Goal: Transaction & Acquisition: Purchase product/service

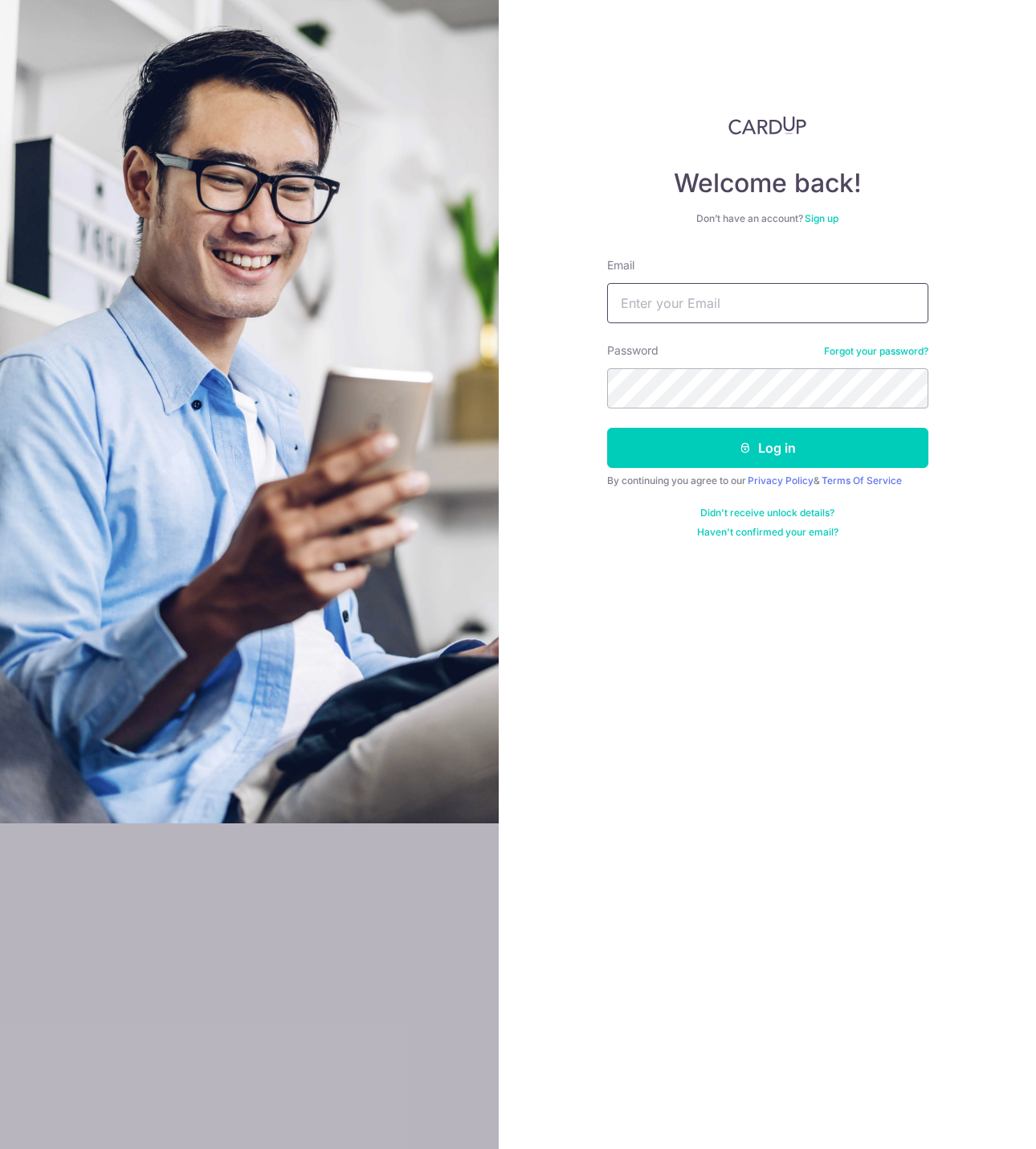
click at [712, 297] on input "Email" at bounding box center [768, 303] width 321 height 40
type input "talktoroh@gmail.com"
click at [747, 447] on icon "submit" at bounding box center [746, 448] width 13 height 13
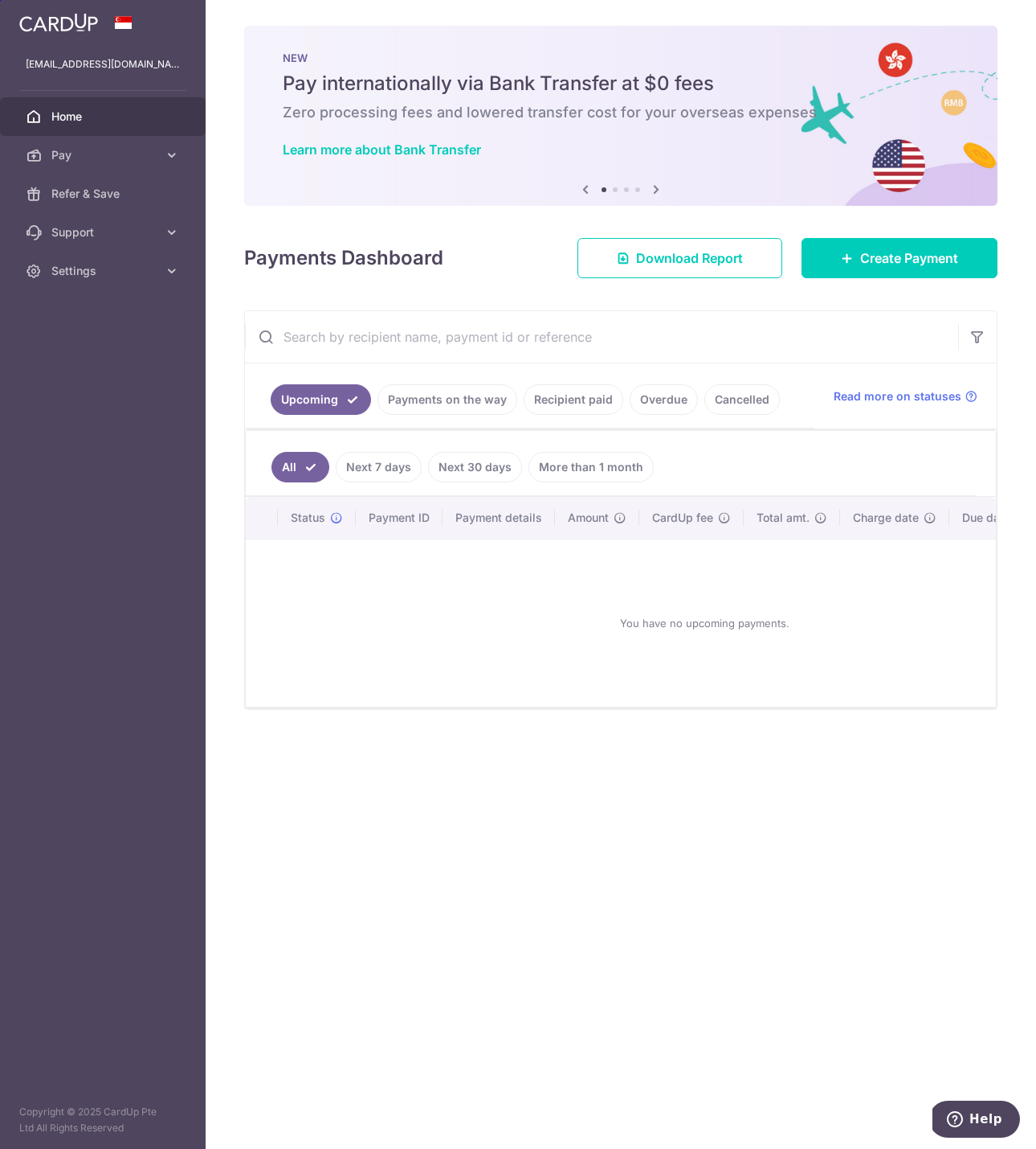
click at [395, 401] on link "Payments on the way" at bounding box center [447, 399] width 140 height 30
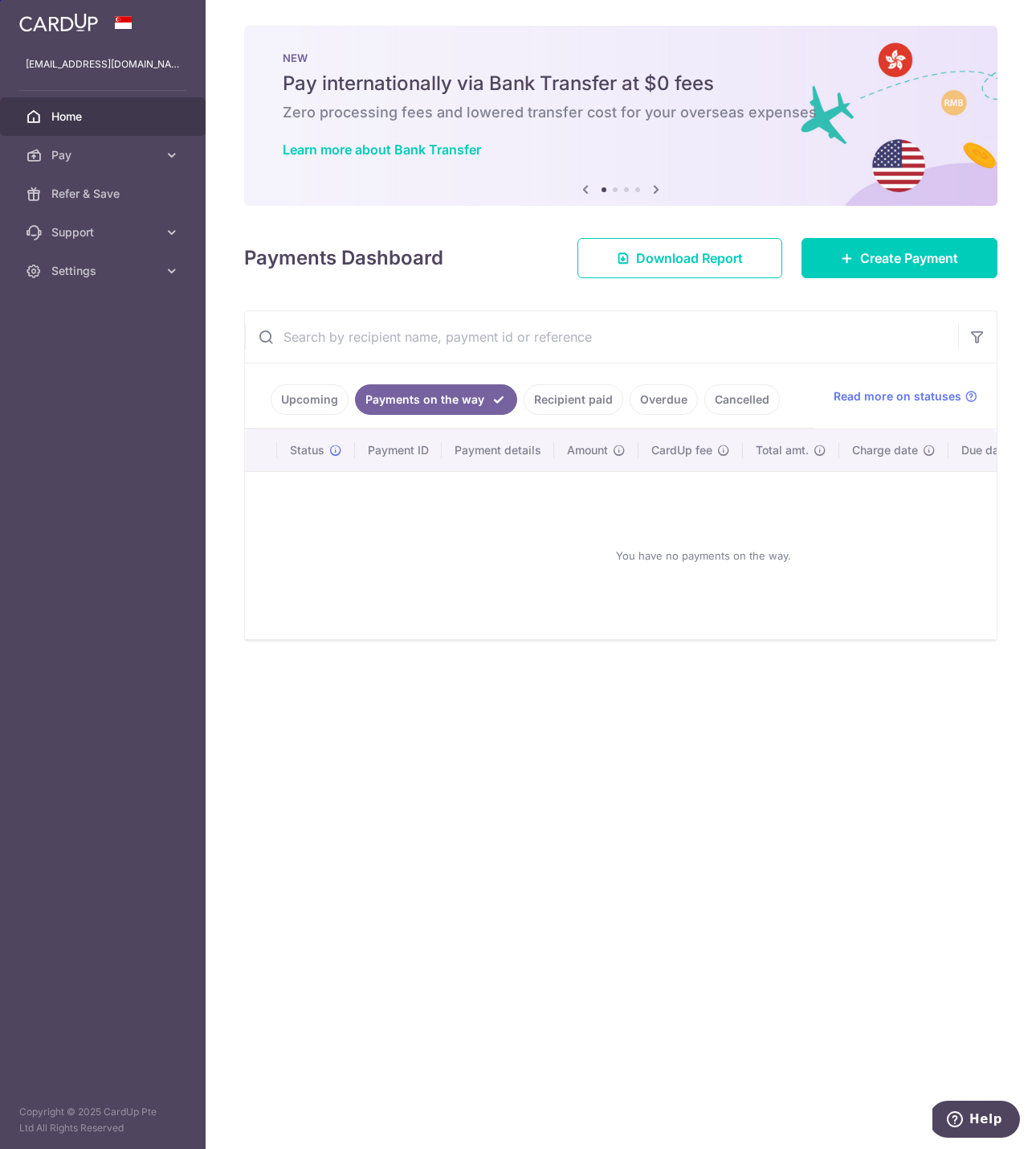
click at [310, 398] on link "Upcoming" at bounding box center [309, 399] width 78 height 30
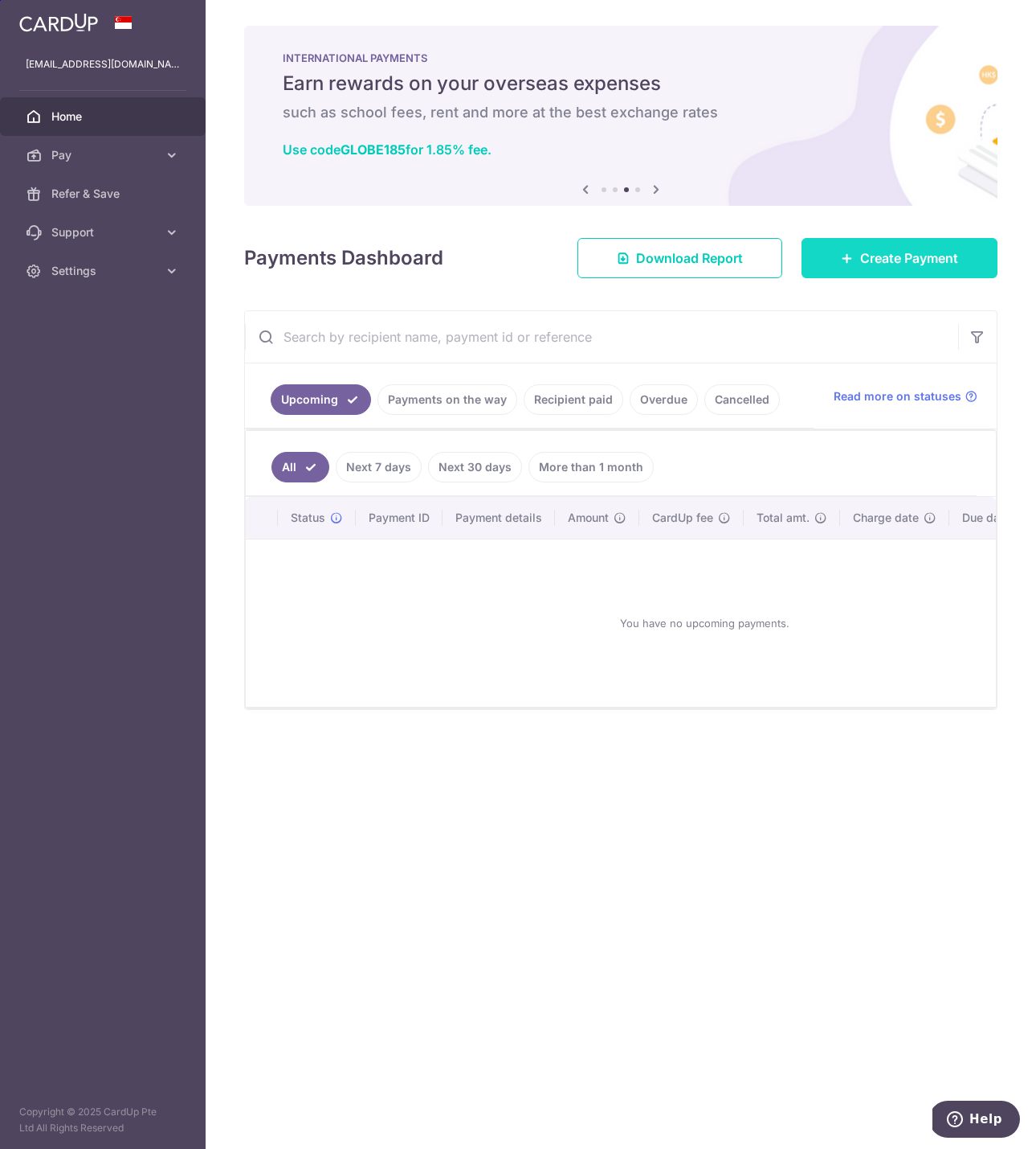
click at [847, 261] on icon at bounding box center [848, 258] width 13 height 13
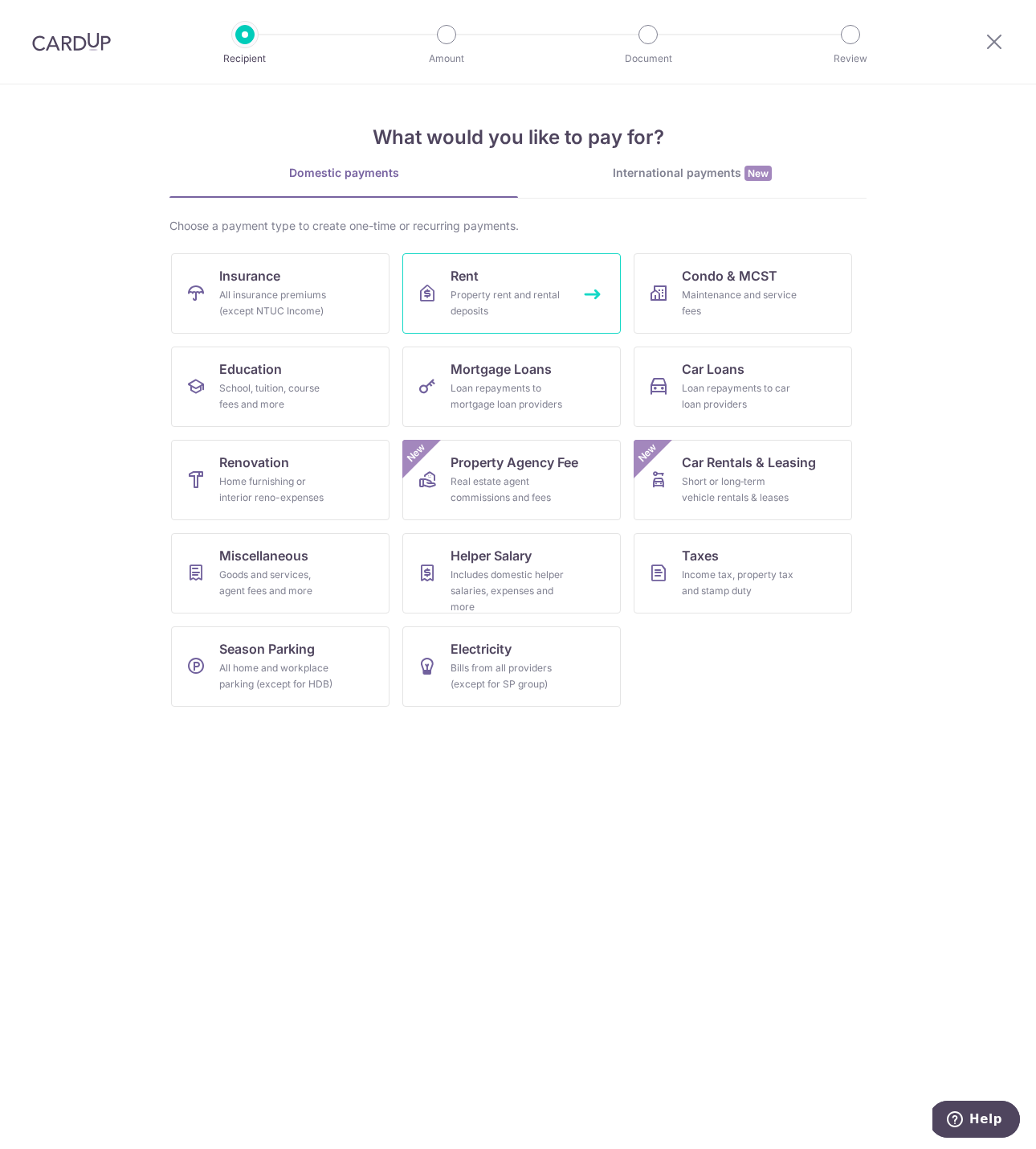
click at [458, 271] on span "Rent" at bounding box center [465, 275] width 28 height 19
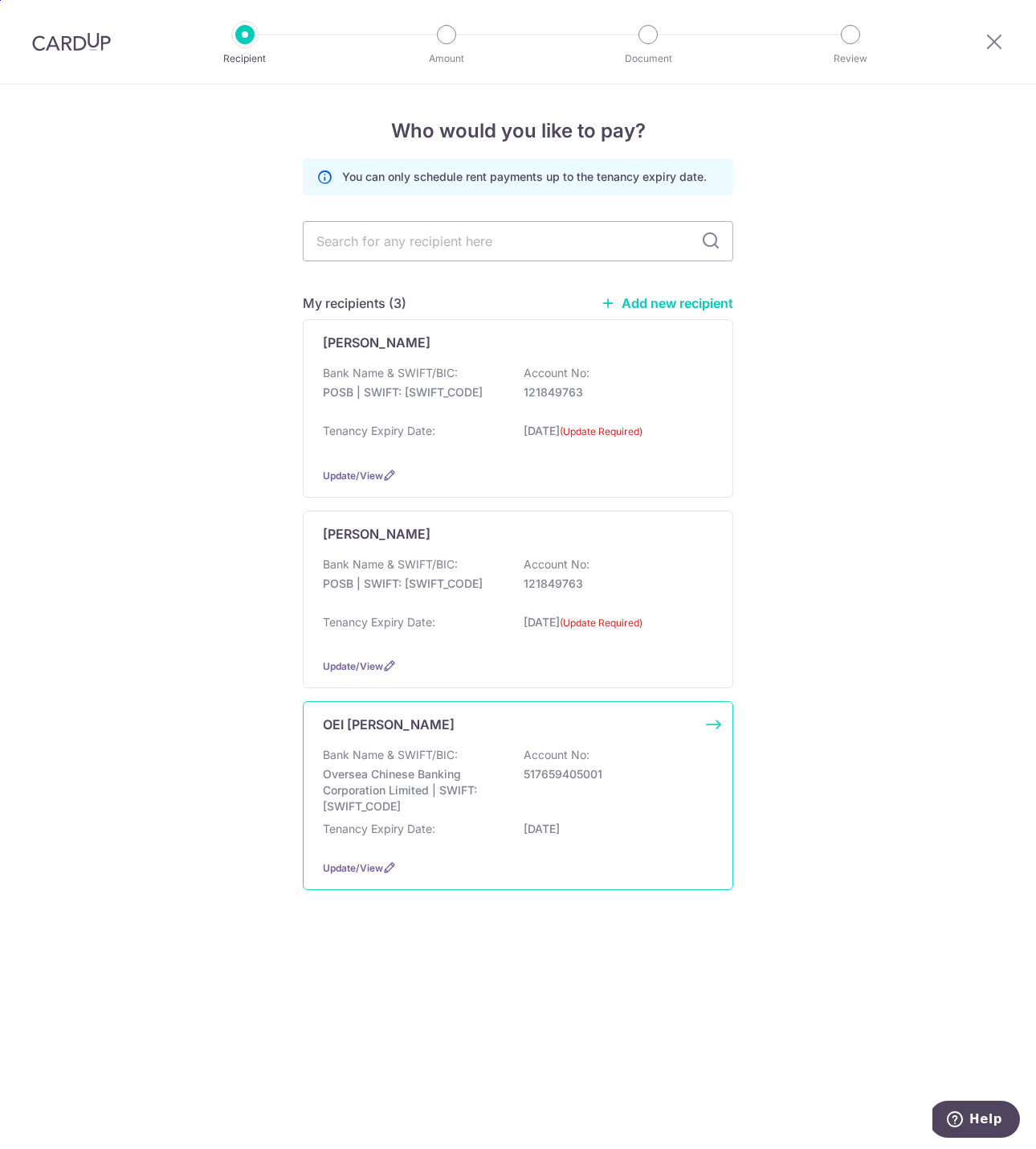
click at [717, 725] on div "OEI NGAR LAI Bank Name & SWIFT/BIC: Oversea Chinese Banking Corporation Limited…" at bounding box center [518, 795] width 431 height 189
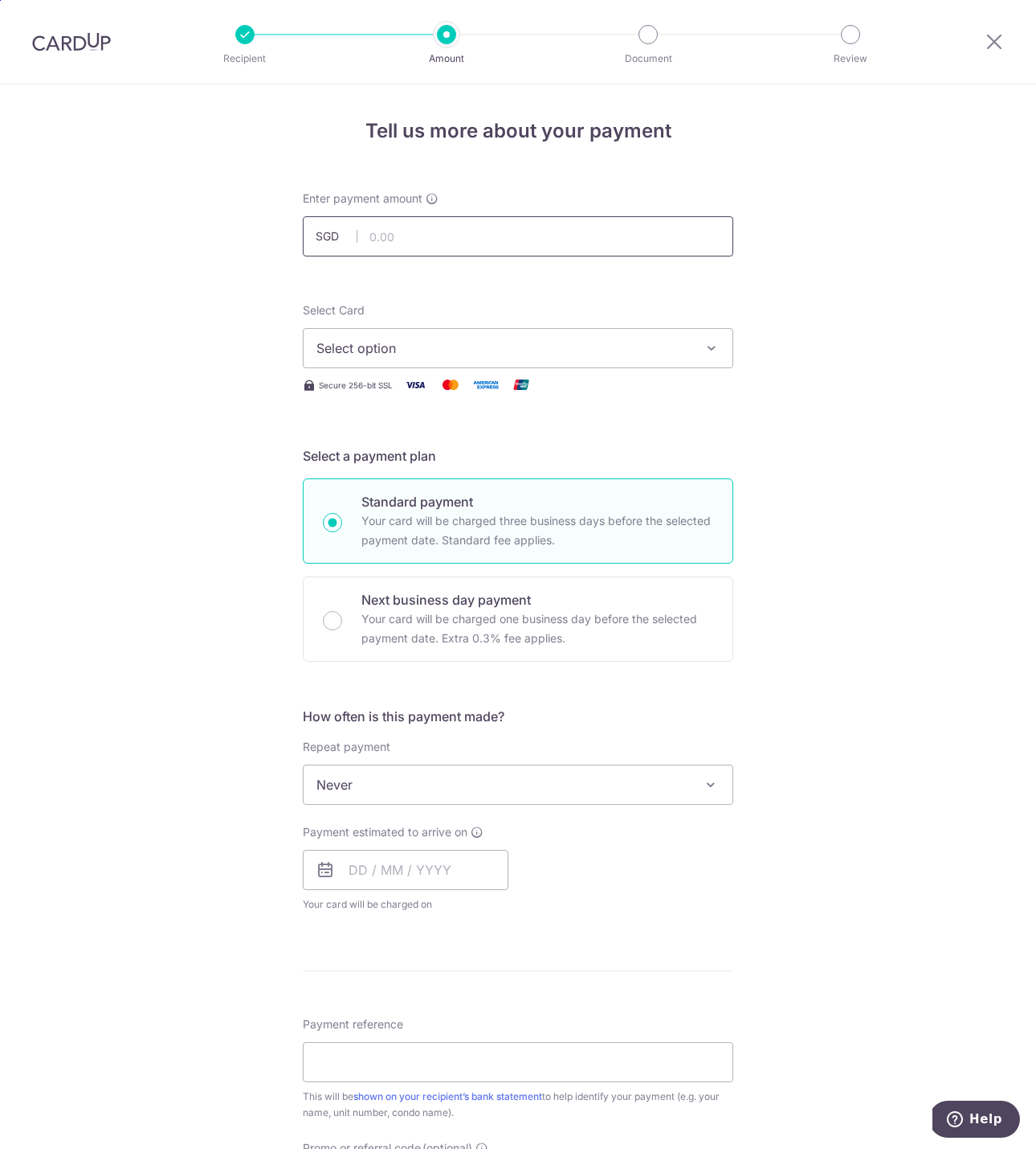
click at [508, 229] on input "text" at bounding box center [518, 236] width 431 height 40
type input "3,600.00"
click at [768, 373] on div "Tell us more about your payment Enter payment amount SGD 3,600.00 3600.00 Selec…" at bounding box center [518, 811] width 1036 height 1454
click at [721, 351] on button "Select option" at bounding box center [518, 348] width 431 height 40
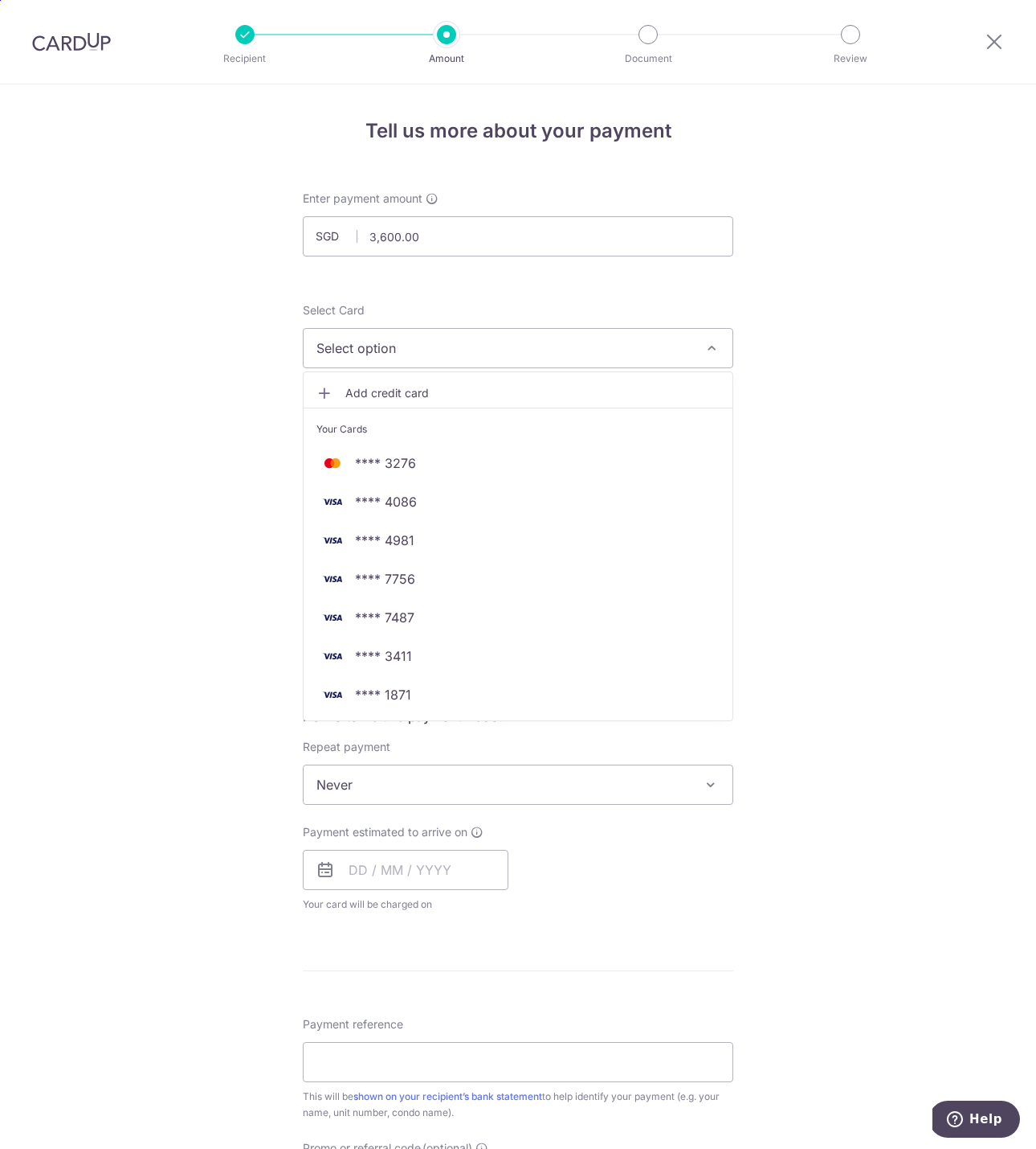
click at [821, 602] on div "Tell us more about your payment Enter payment amount SGD 3,600.00 3600.00 Selec…" at bounding box center [518, 811] width 1036 height 1454
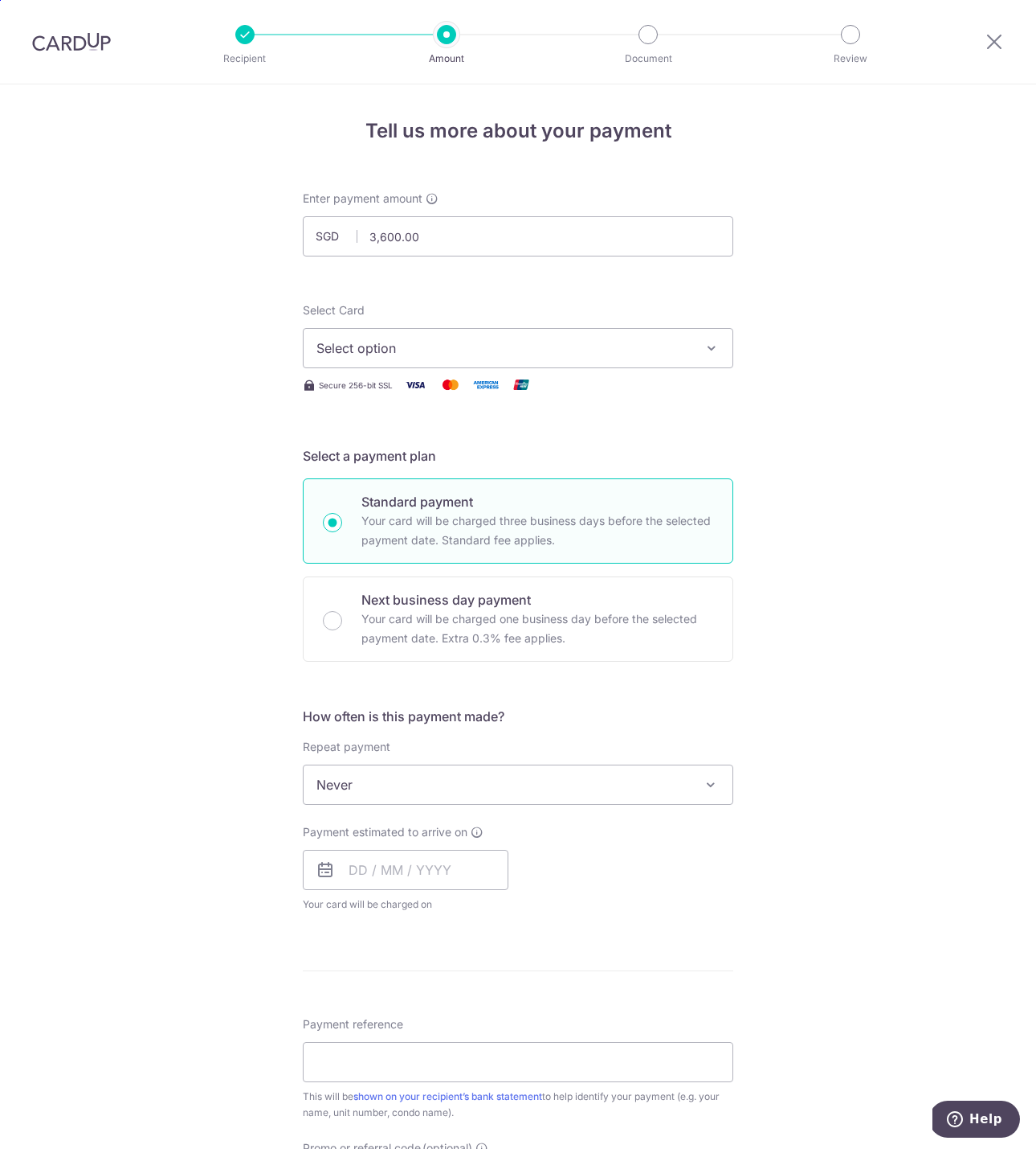
click at [56, 44] on img at bounding box center [71, 42] width 78 height 19
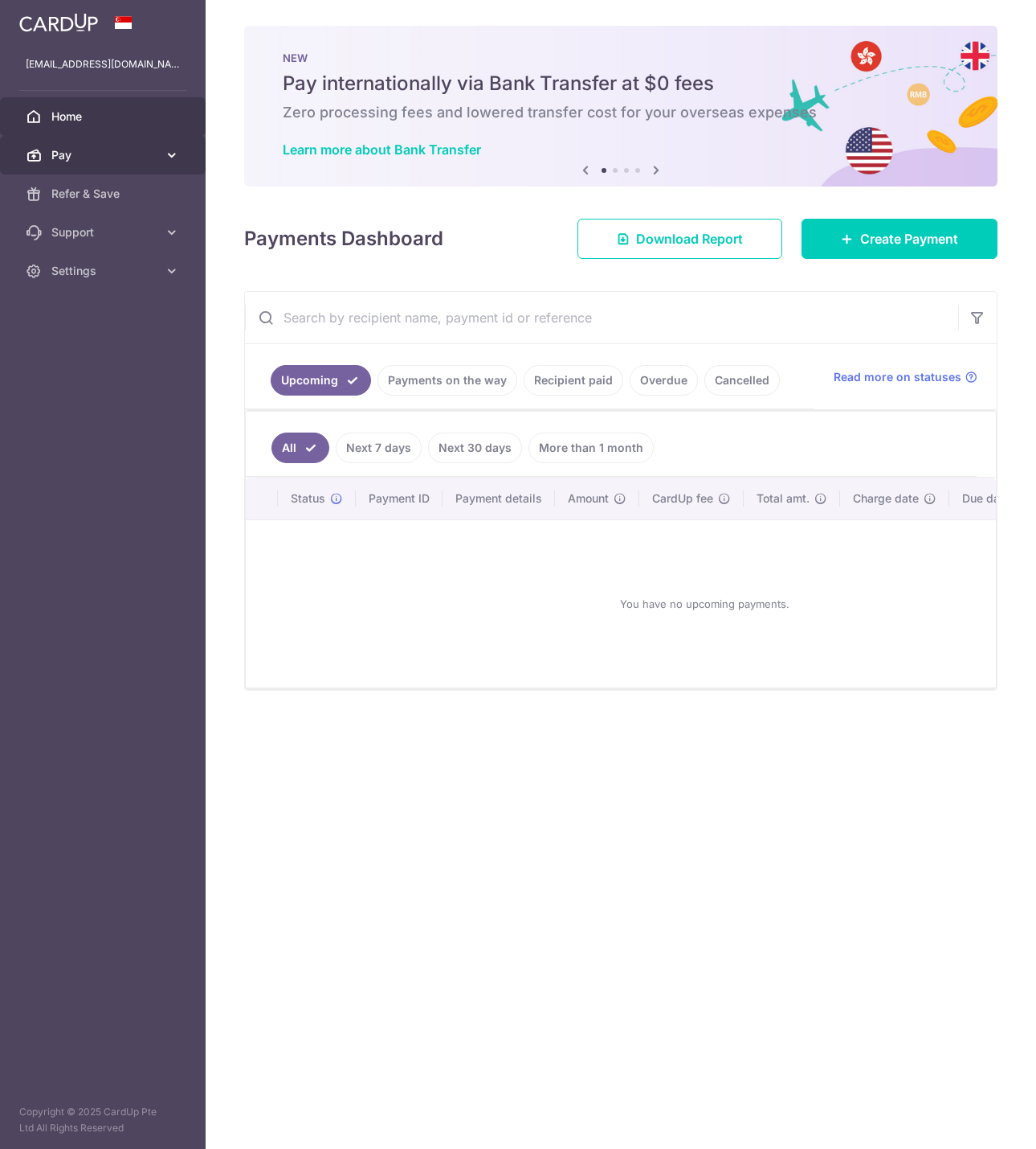
click at [120, 167] on link "Pay" at bounding box center [103, 155] width 206 height 39
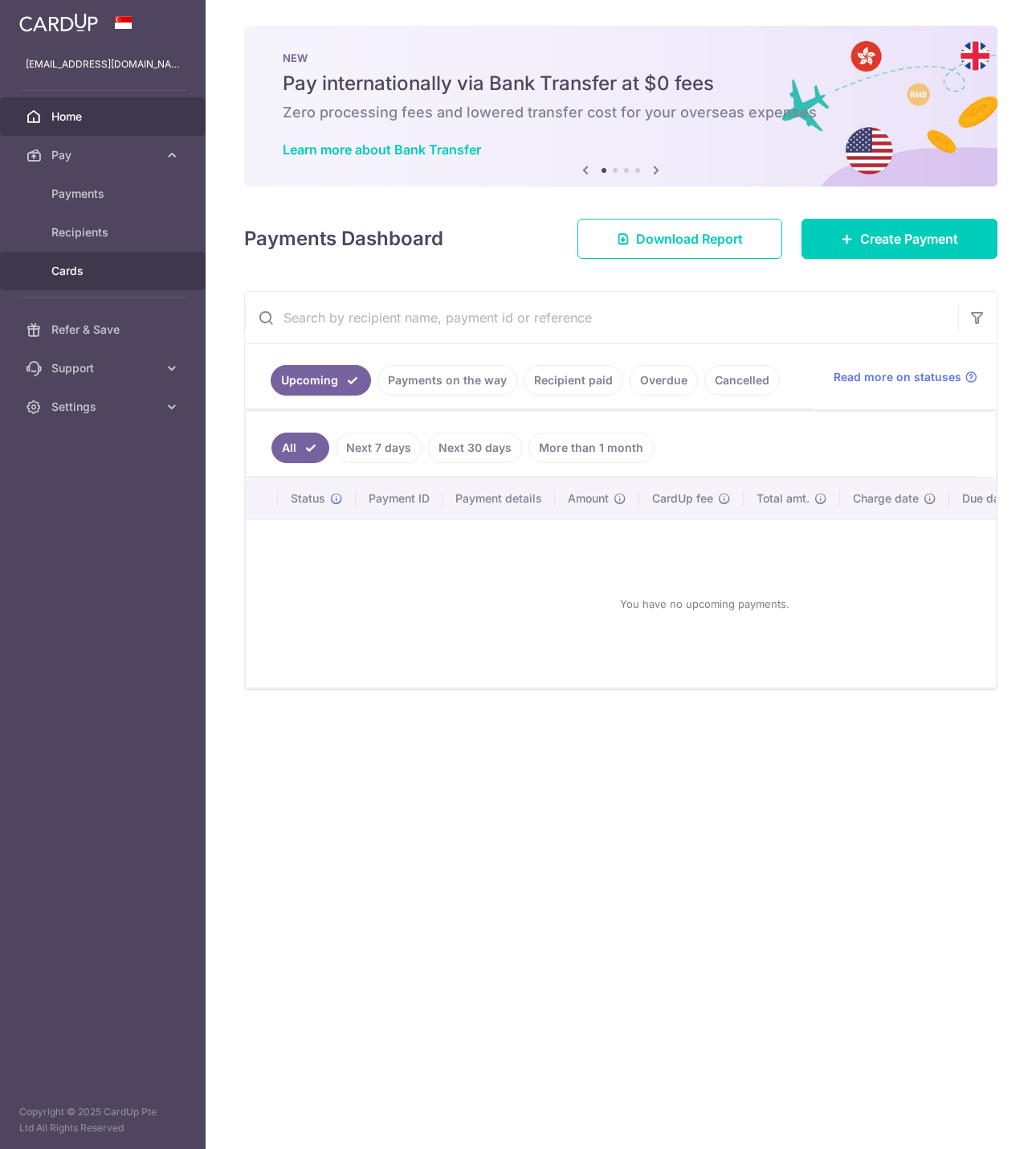
click at [61, 277] on span "Cards" at bounding box center [104, 270] width 106 height 16
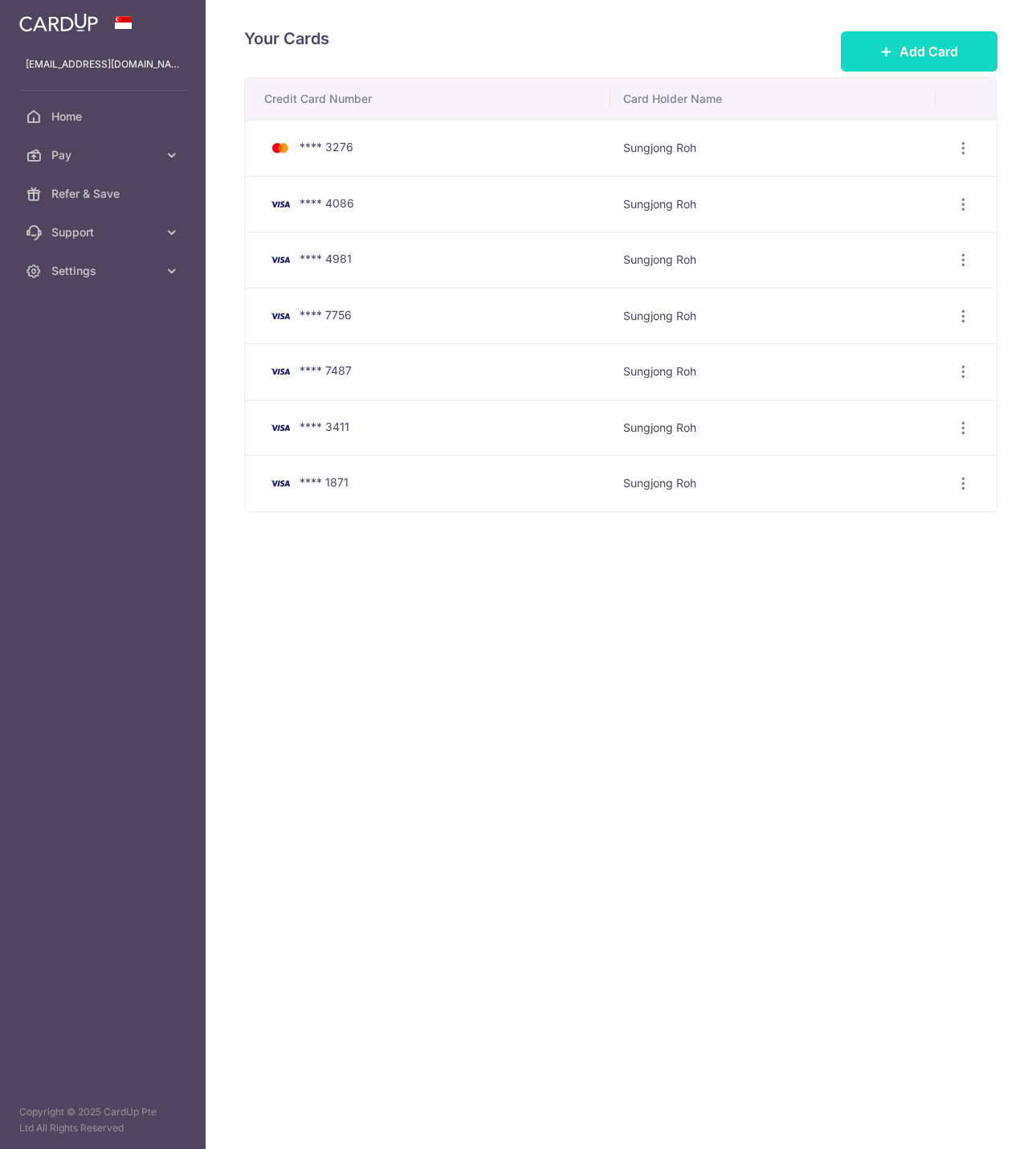
click at [890, 47] on icon at bounding box center [888, 52] width 13 height 13
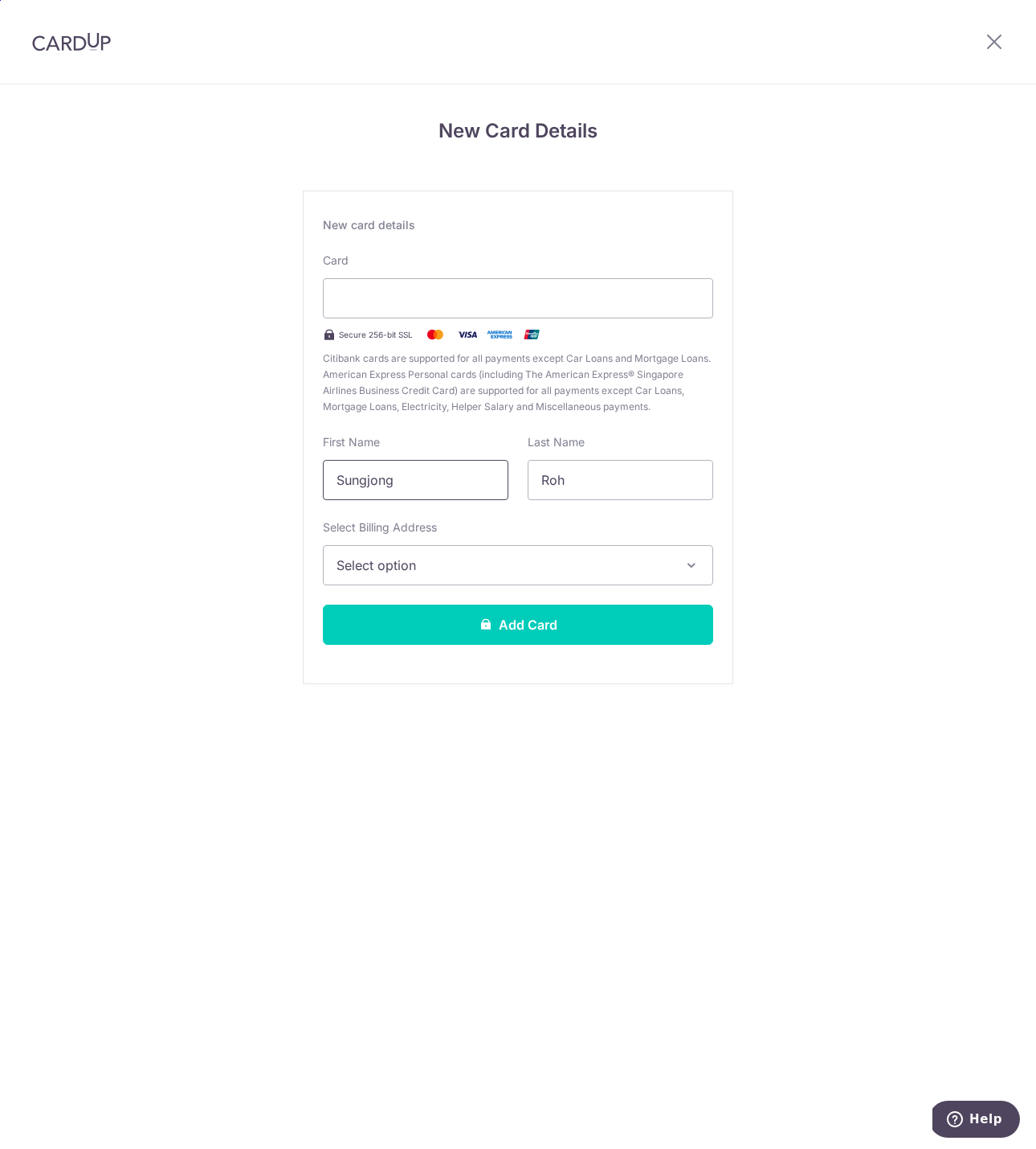
click at [431, 482] on input "Sungjong" at bounding box center [416, 479] width 185 height 40
click at [527, 561] on span "Select option" at bounding box center [504, 565] width 335 height 19
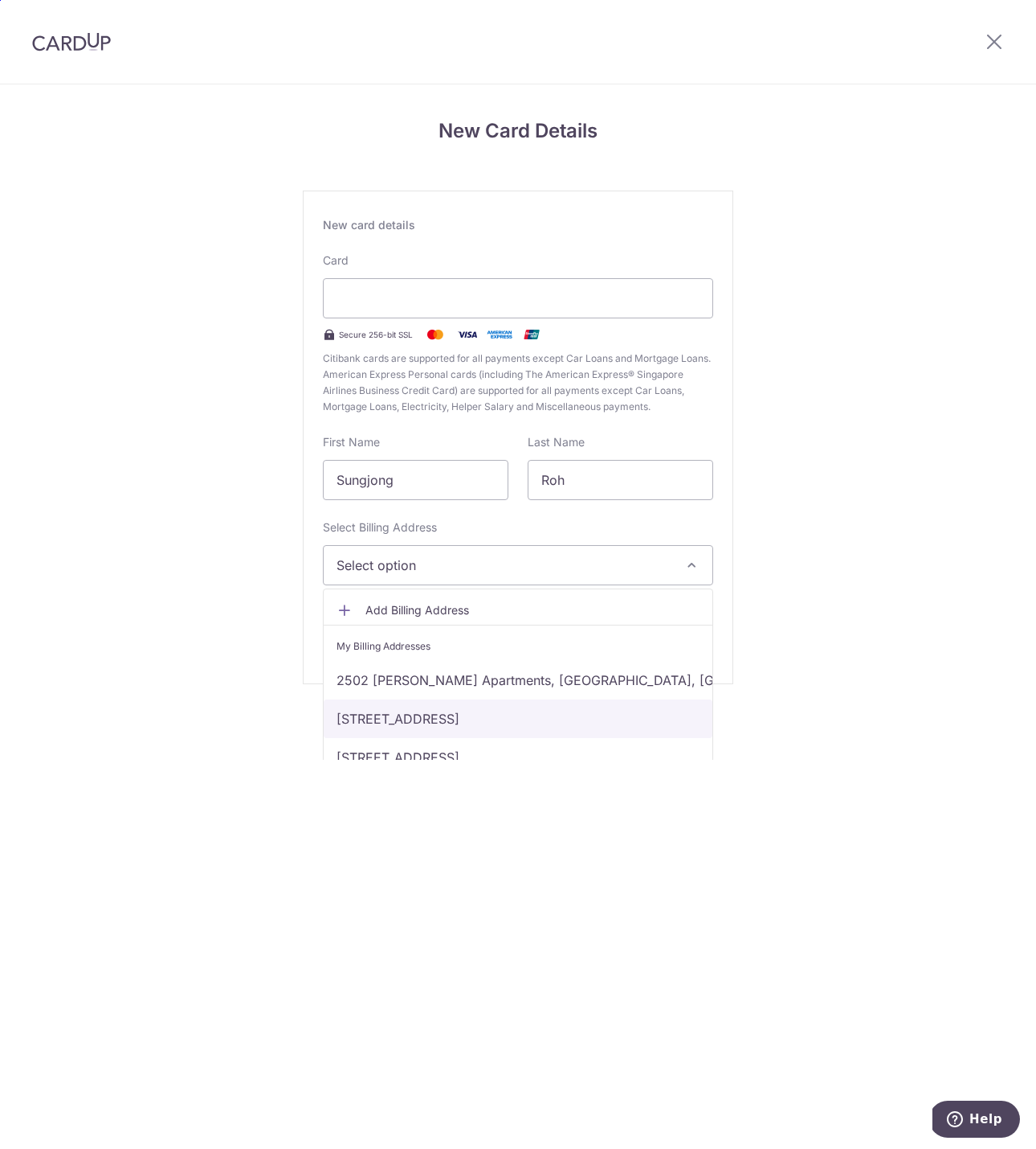
click at [527, 713] on link "50 Stamford Road, Singapore, Singapore-178899" at bounding box center [518, 718] width 388 height 39
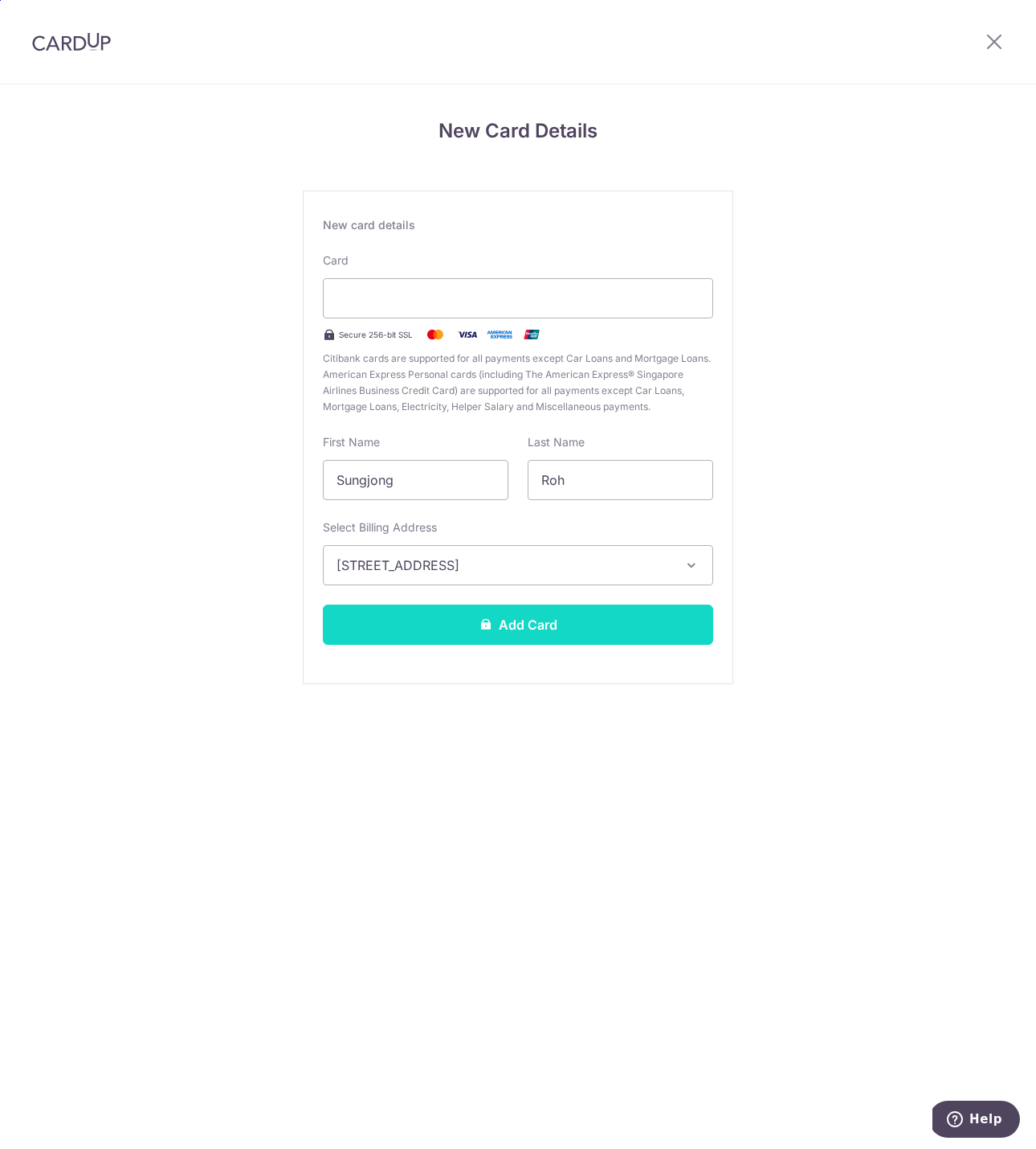
click at [505, 619] on button "Add Card" at bounding box center [518, 624] width 390 height 40
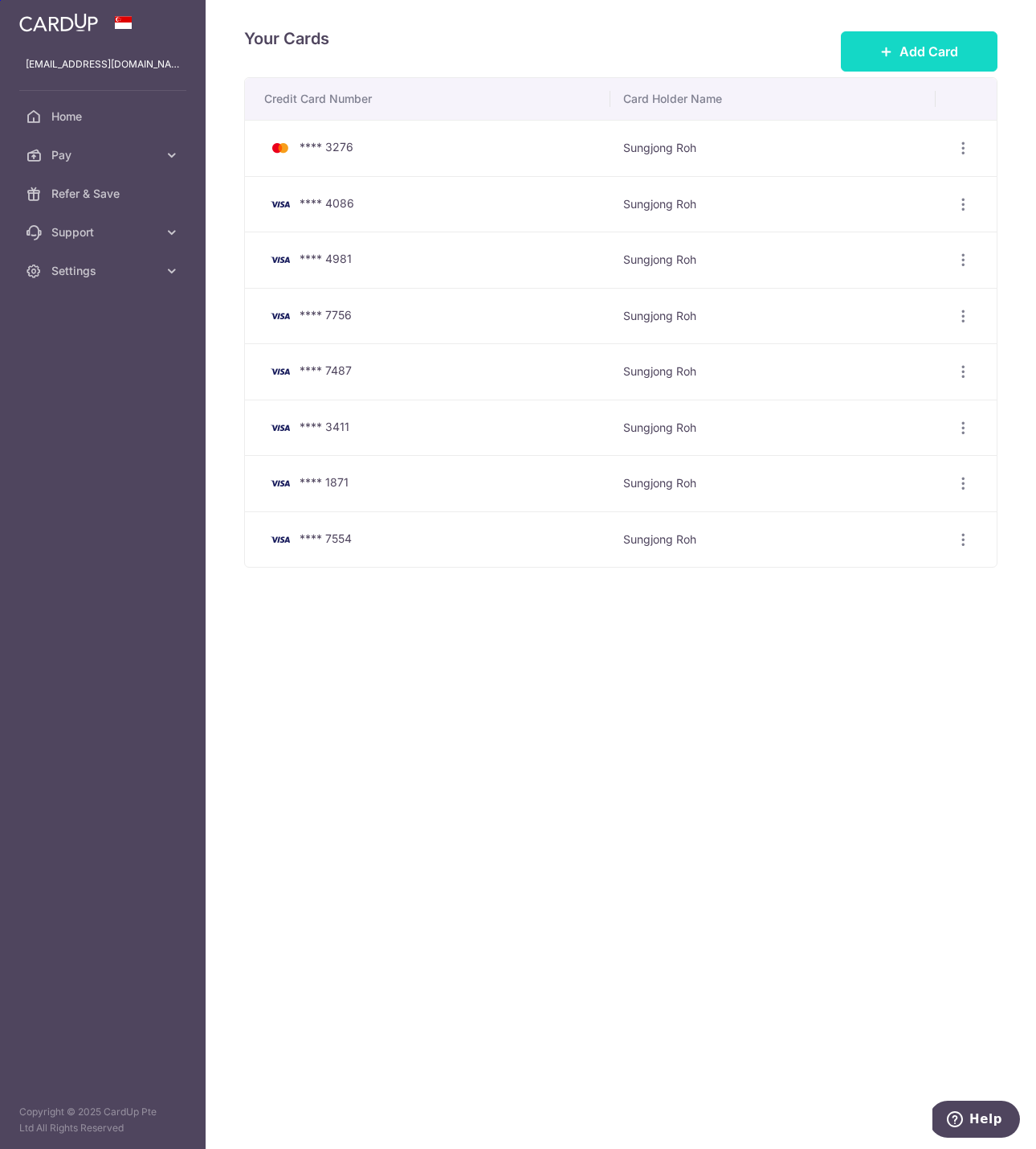
click at [907, 49] on span "Add Card" at bounding box center [929, 51] width 59 height 19
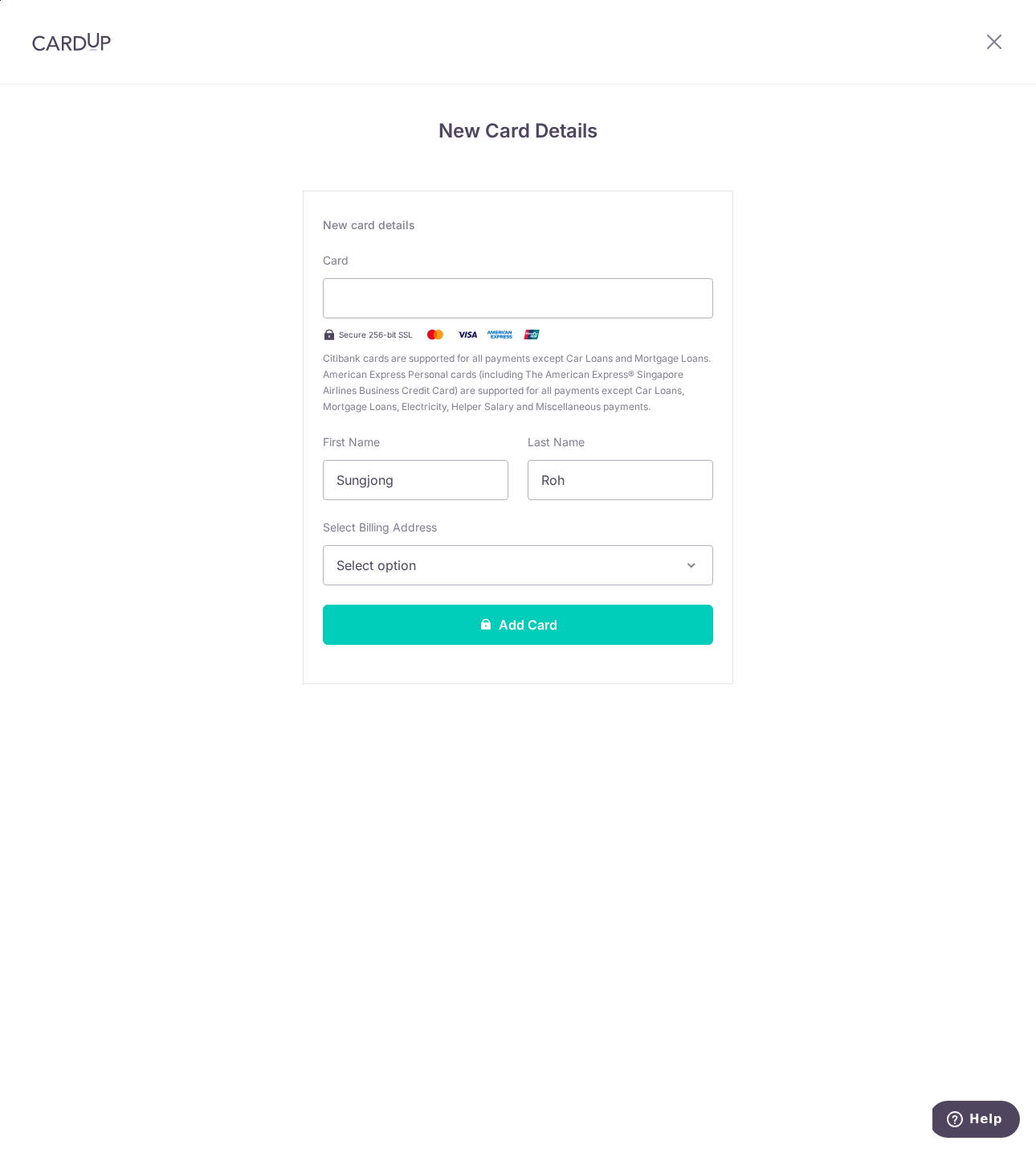
click at [511, 558] on span "Select option" at bounding box center [504, 565] width 335 height 19
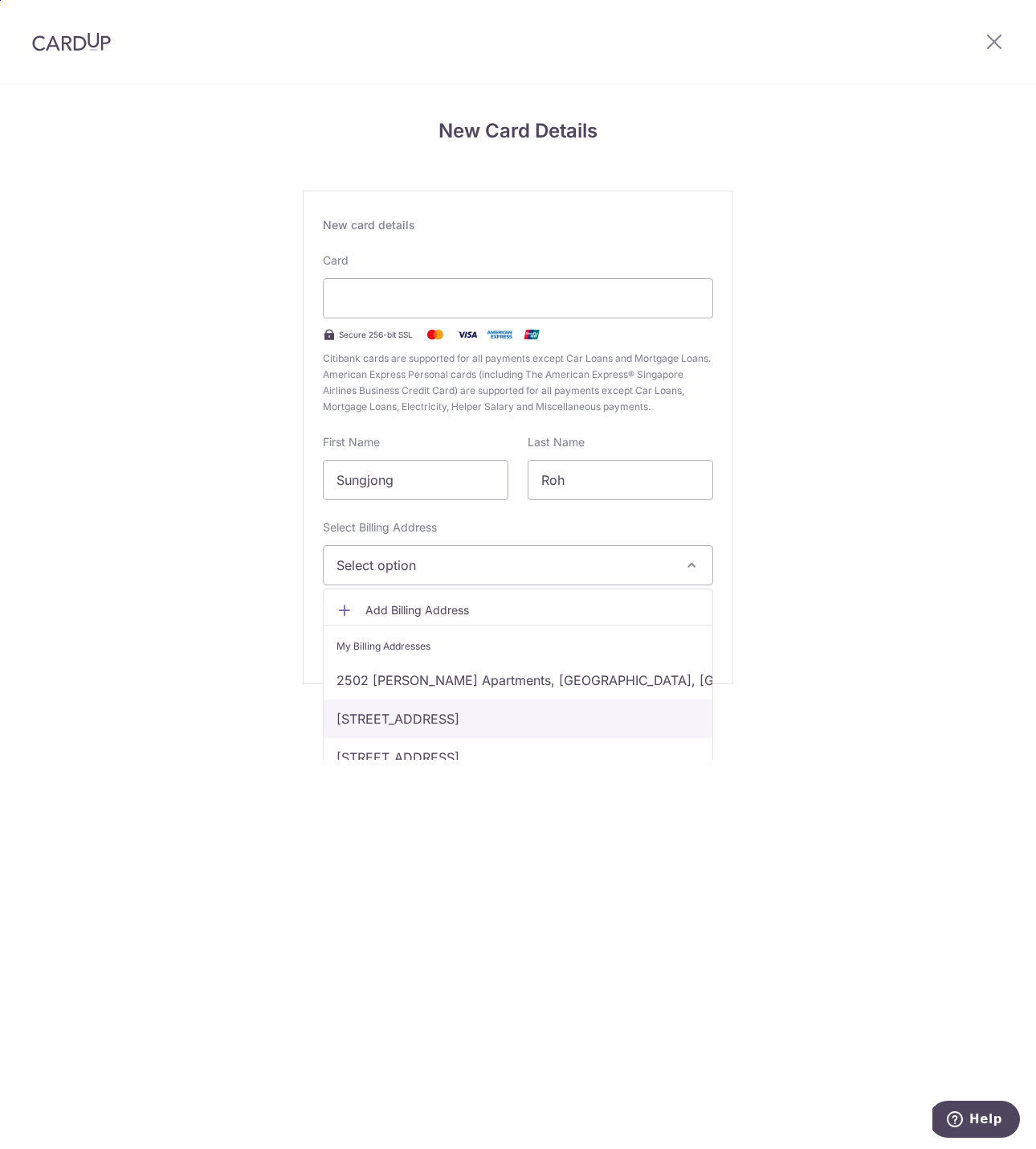
click at [362, 713] on link "[STREET_ADDRESS]" at bounding box center [518, 718] width 388 height 39
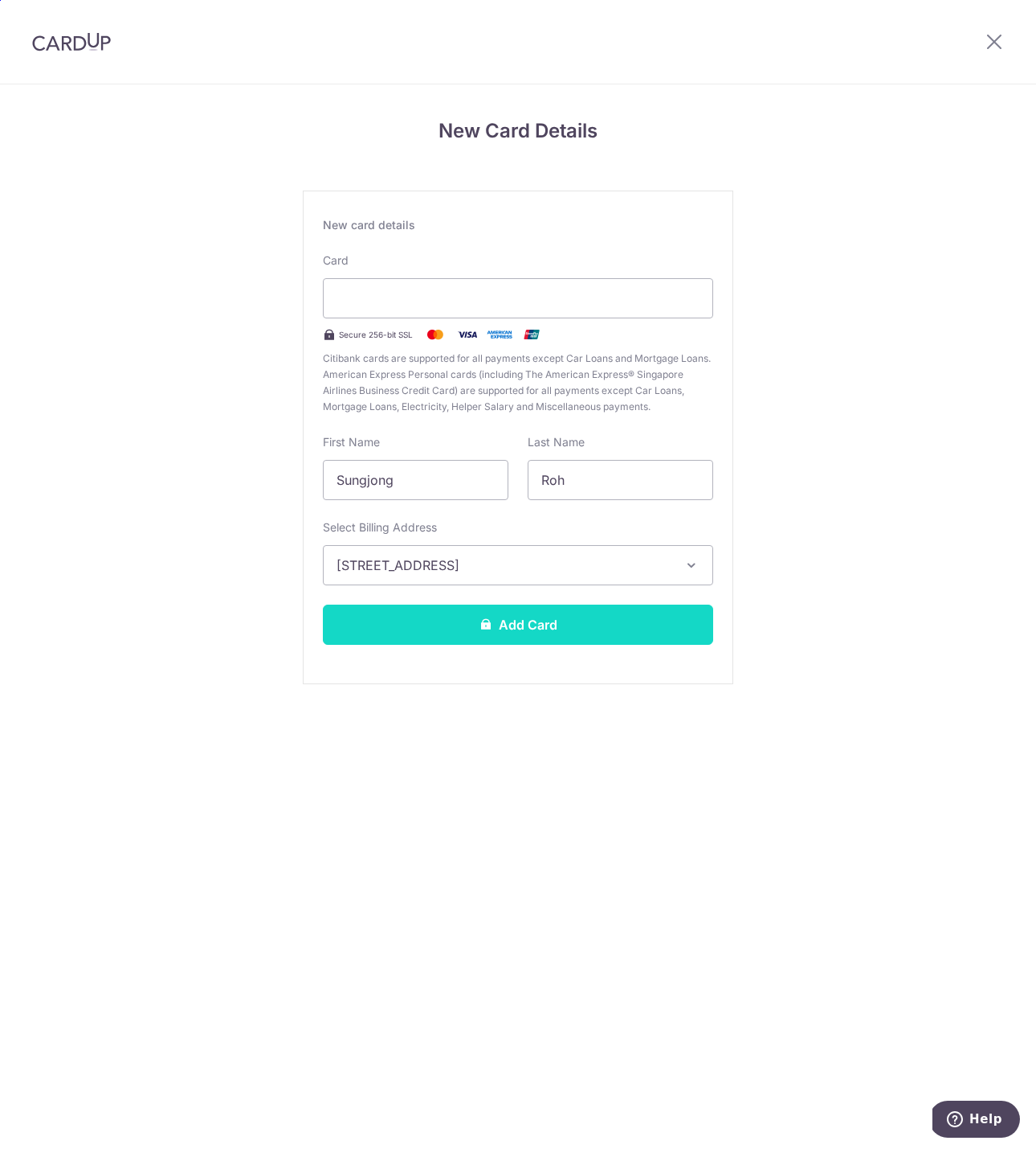
click at [505, 620] on button "Add Card" at bounding box center [518, 624] width 390 height 40
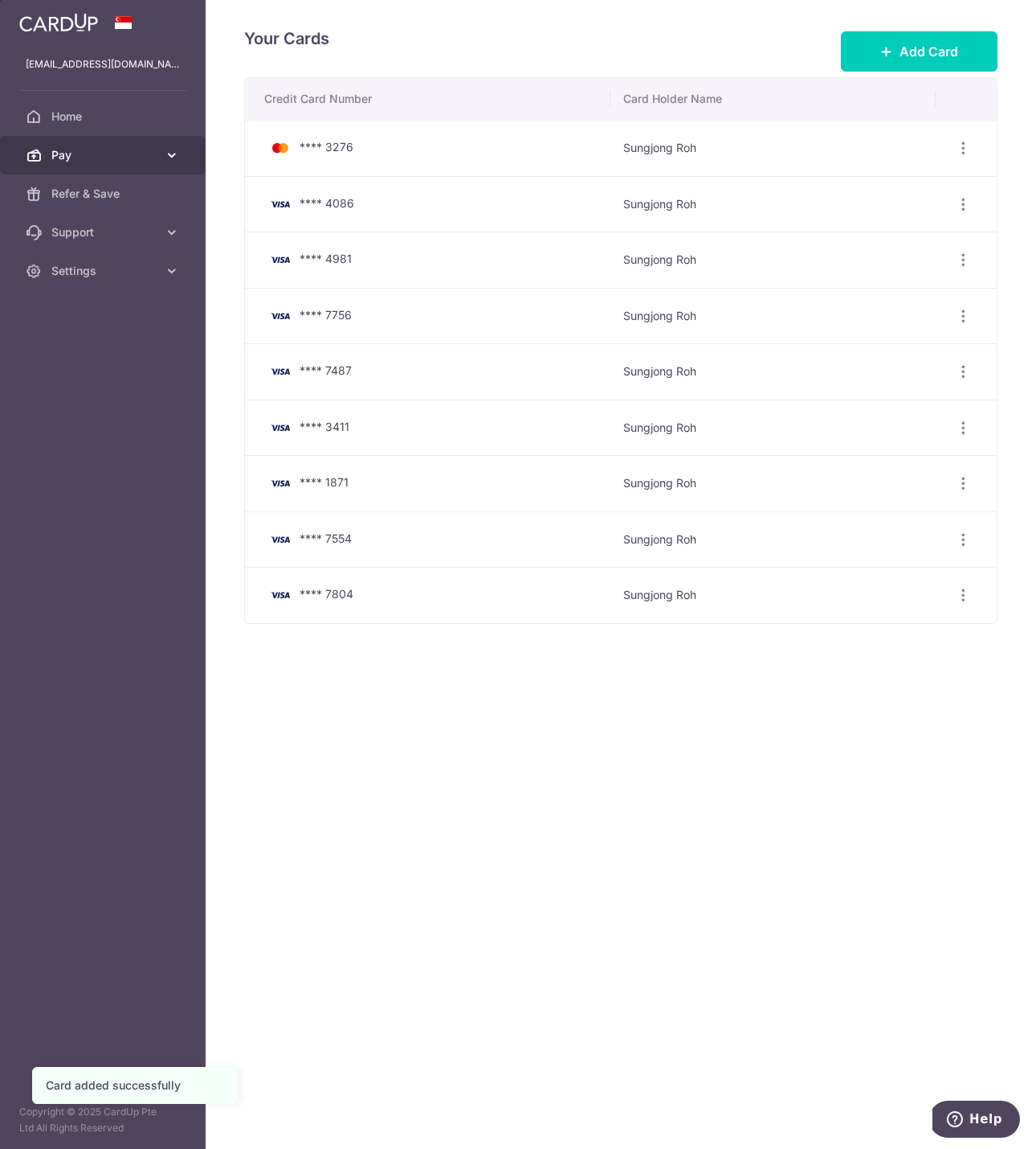
click at [60, 158] on span "Pay" at bounding box center [104, 155] width 106 height 16
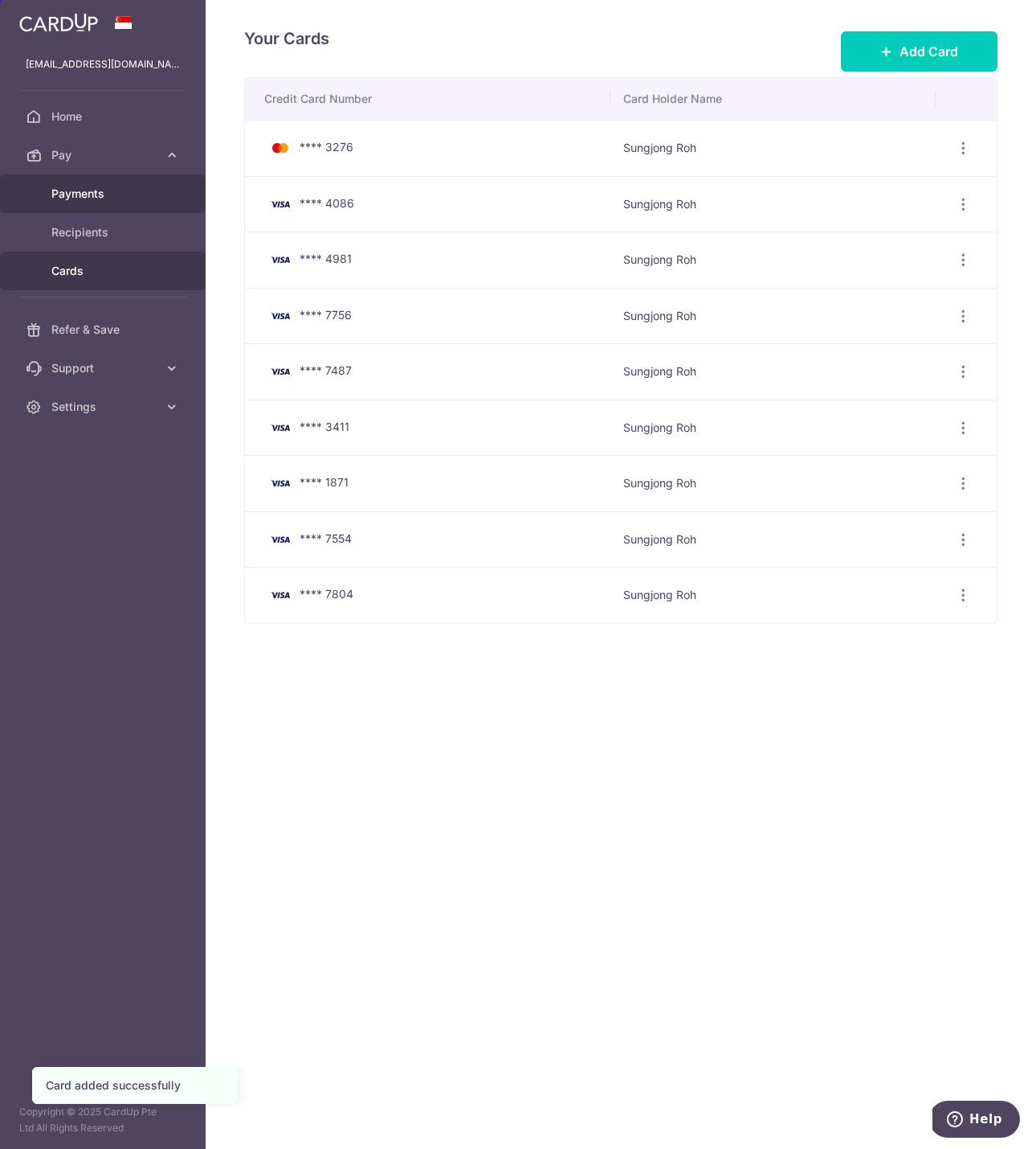
click at [61, 188] on span "Payments" at bounding box center [104, 193] width 106 height 16
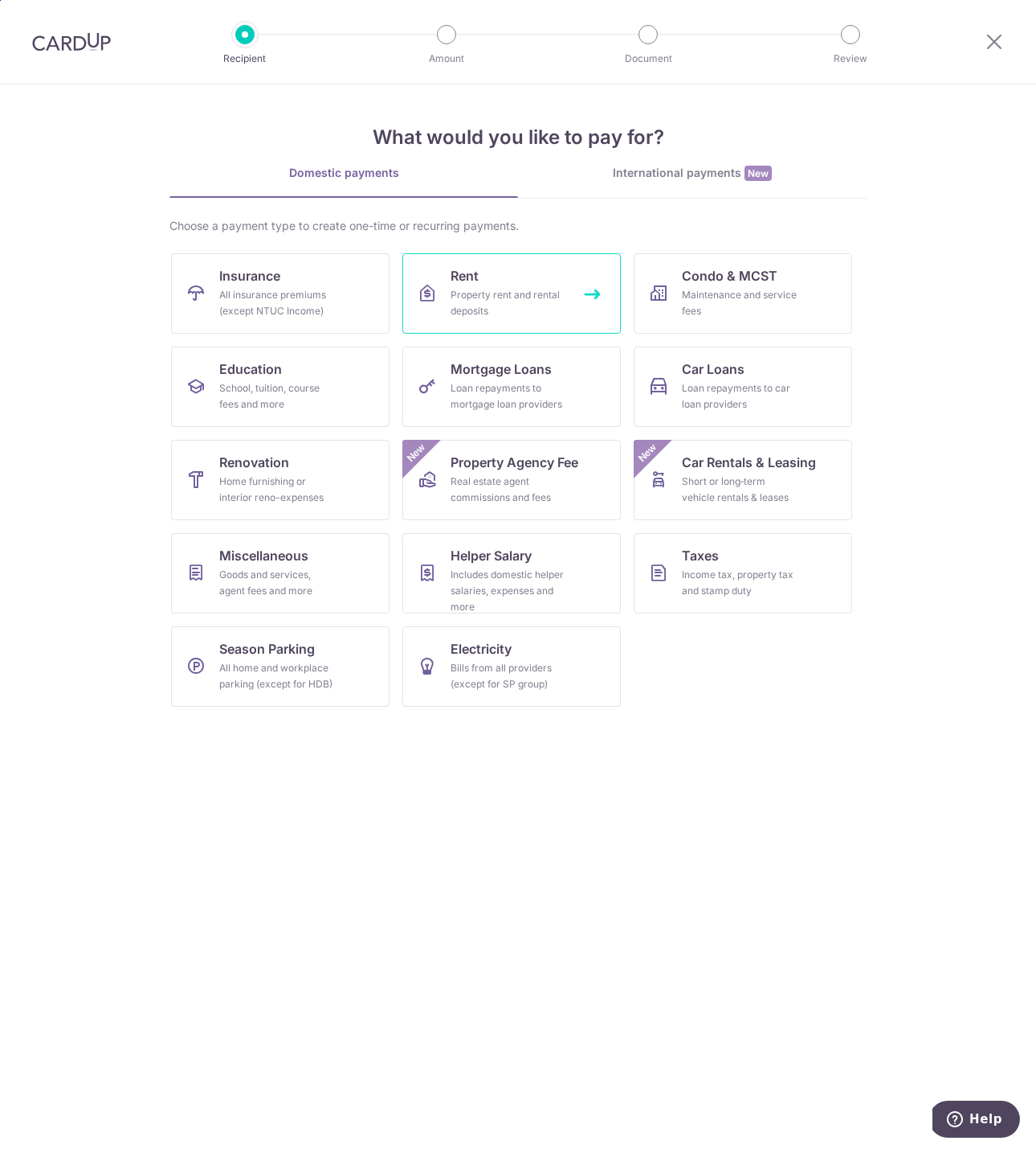
click at [458, 274] on span "Rent" at bounding box center [465, 275] width 28 height 19
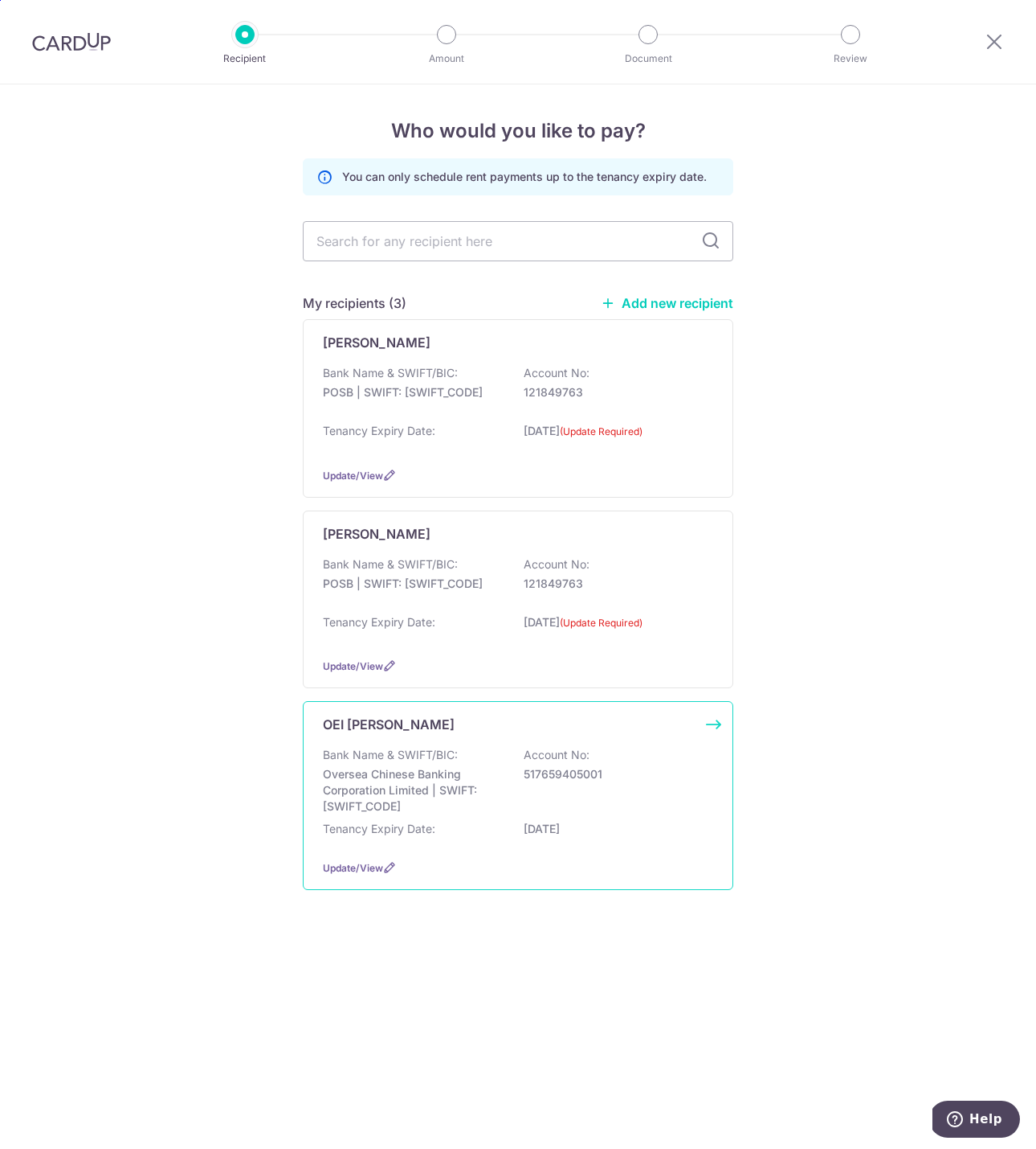
click at [717, 721] on div "OEI NGAR LAI Bank Name & SWIFT/BIC: Oversea Chinese Banking Corporation Limited…" at bounding box center [518, 795] width 431 height 189
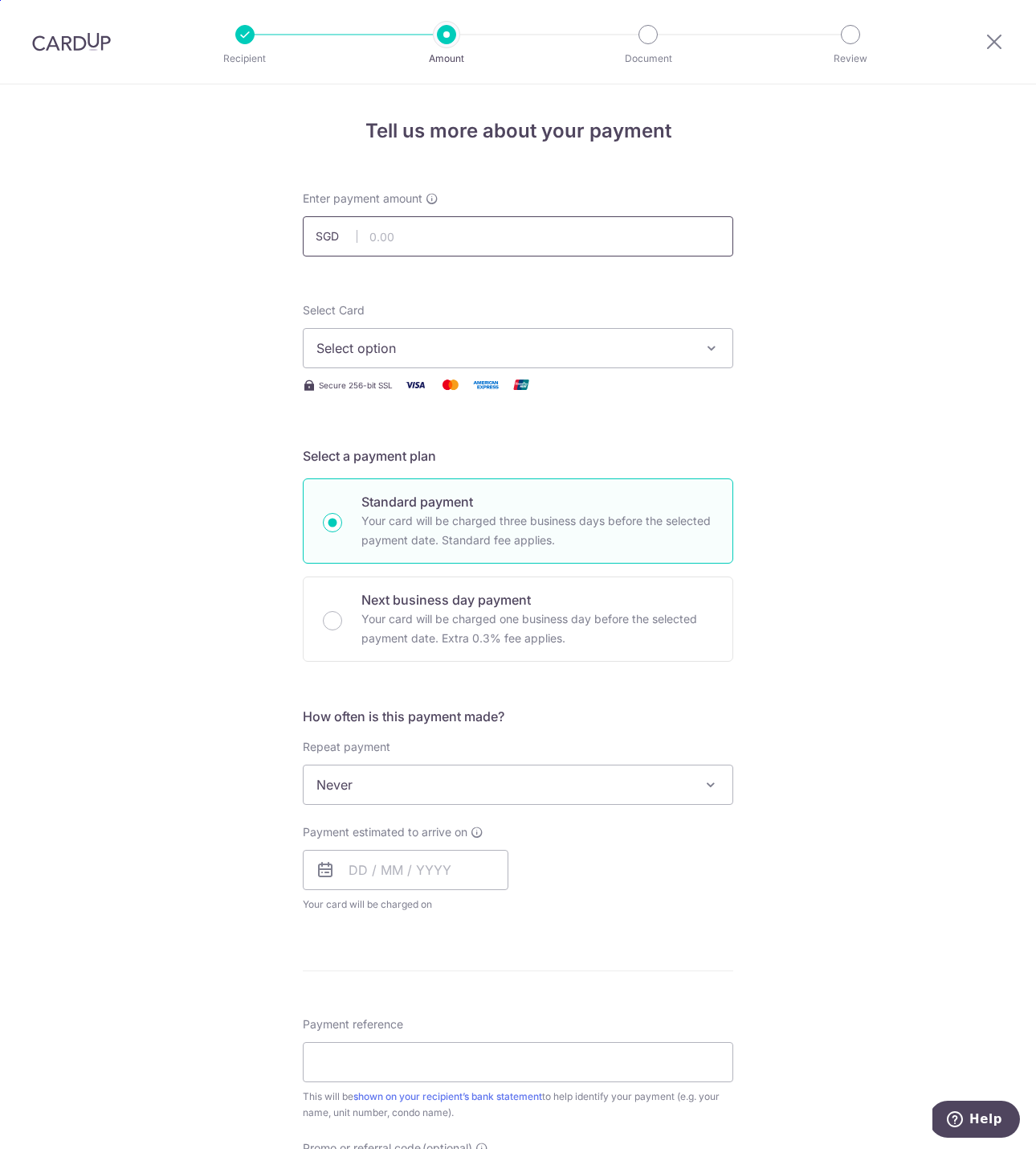
click at [521, 249] on input "text" at bounding box center [518, 236] width 431 height 40
type input "3,600.00"
click at [428, 341] on span "Select option" at bounding box center [504, 348] width 374 height 19
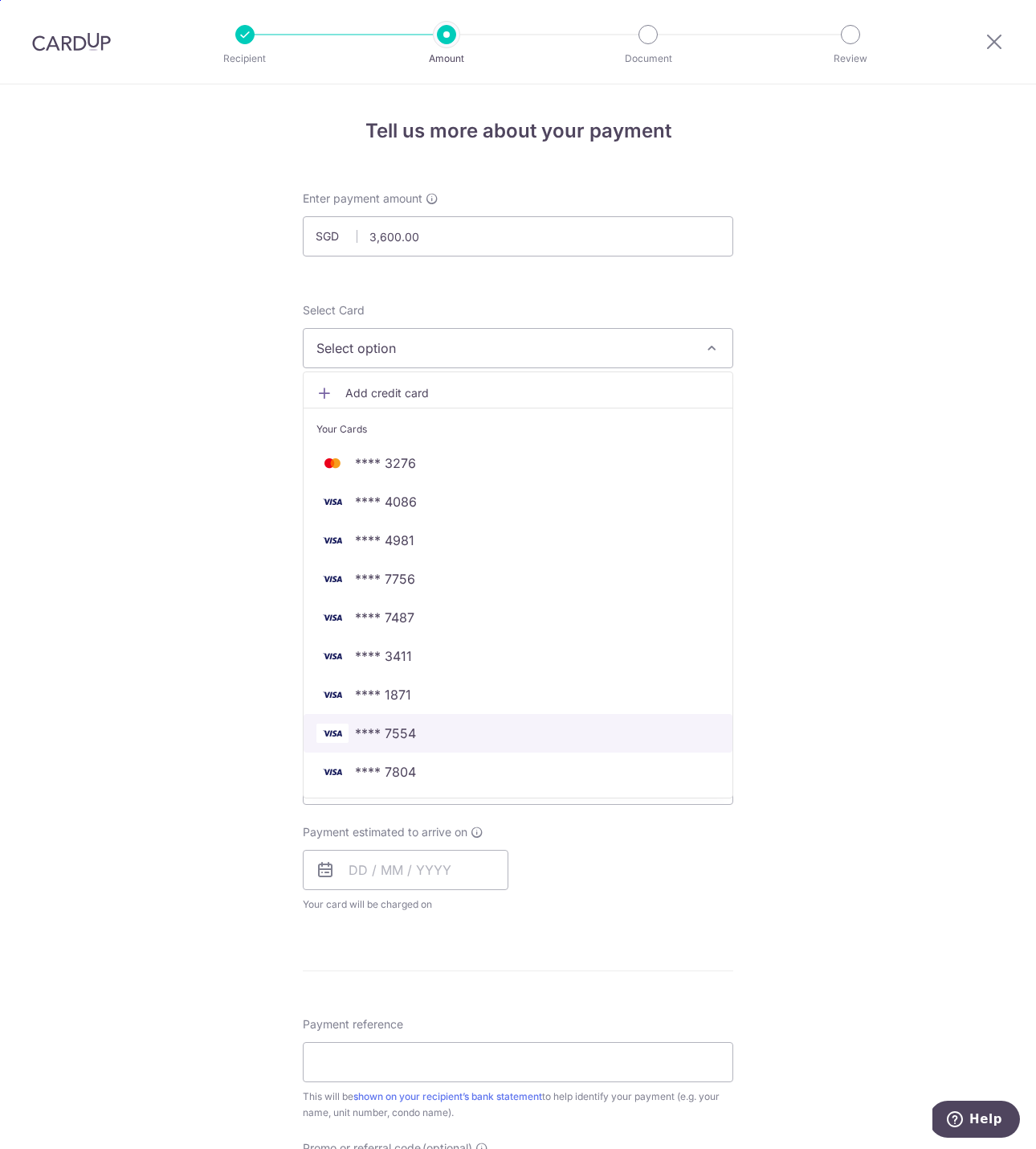
click at [337, 731] on img at bounding box center [333, 733] width 32 height 19
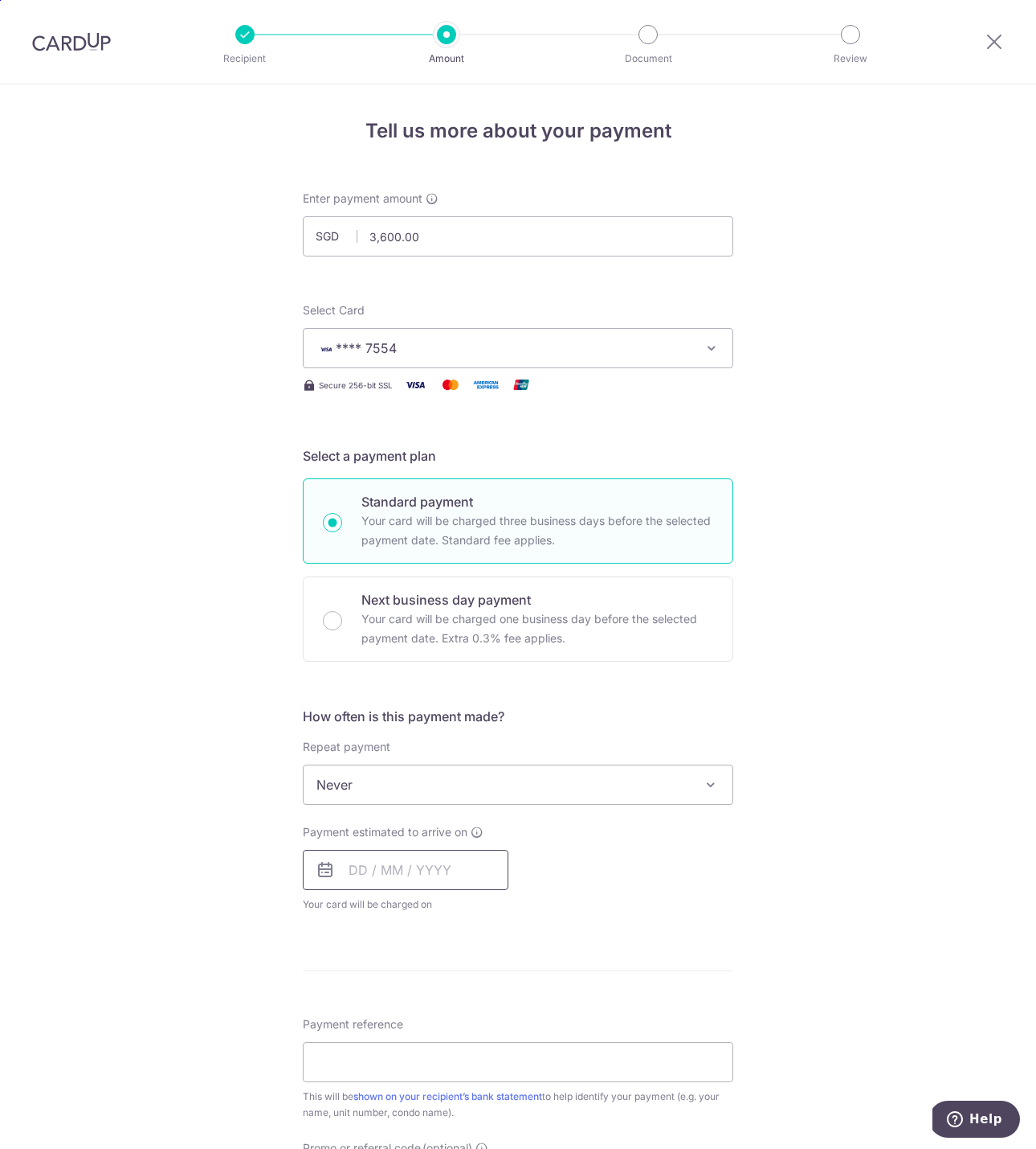
click at [454, 875] on input "text" at bounding box center [406, 869] width 206 height 40
click at [465, 983] on link "4" at bounding box center [464, 984] width 26 height 26
type input "04/09/2025"
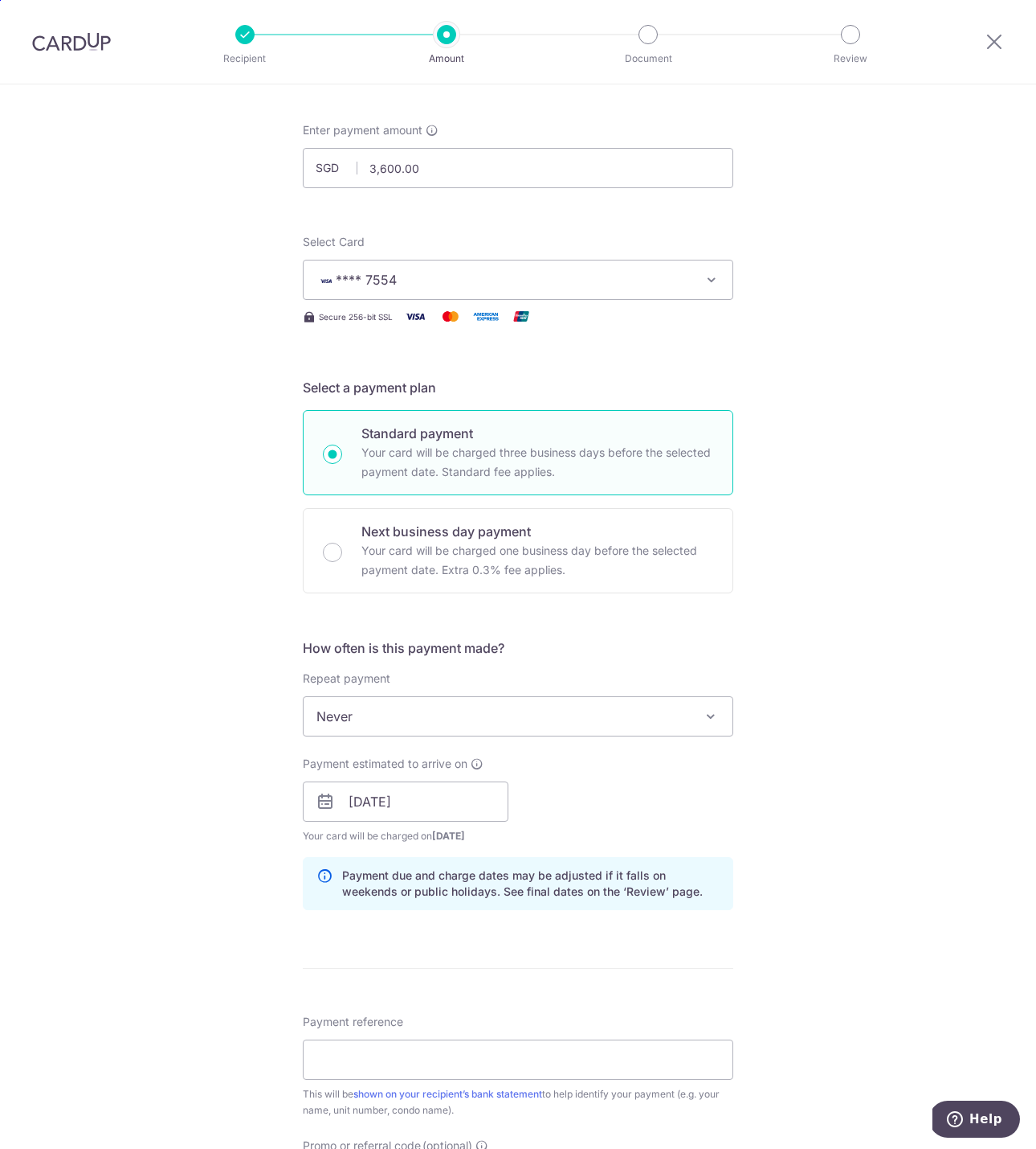
scroll to position [148, 0]
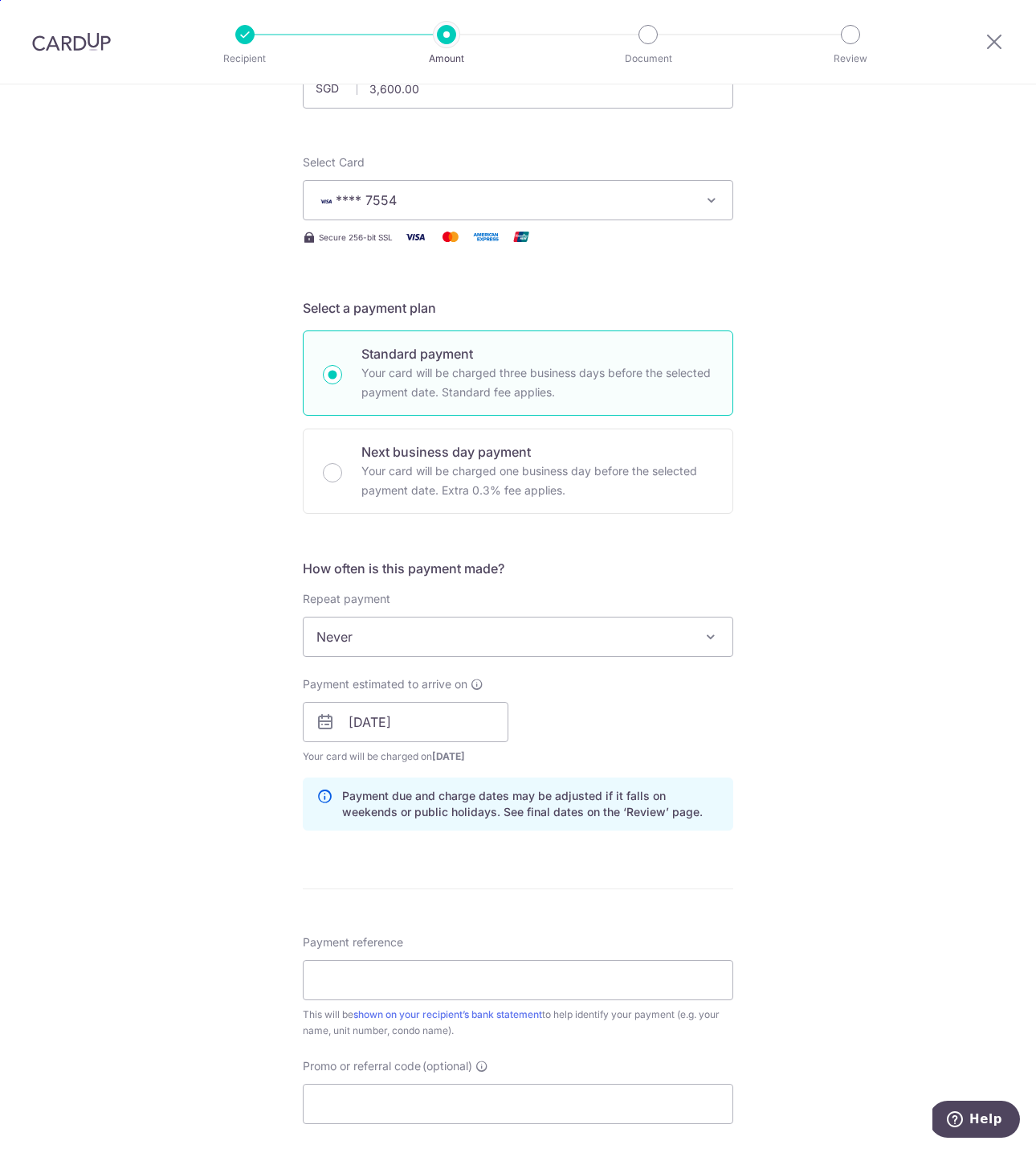
click at [592, 955] on div "Payment reference This will be shown on your recipient’s bank statement to help…" at bounding box center [518, 986] width 431 height 104
click at [591, 992] on input "Payment reference" at bounding box center [518, 980] width 431 height 40
type input "Roh2025September"
click at [553, 1058] on div "Promo or referral code (optional) The discounted fee will be shown on the revie…" at bounding box center [518, 1091] width 431 height 66
click at [489, 1095] on input "Promo or referral code (optional)" at bounding box center [518, 1104] width 431 height 40
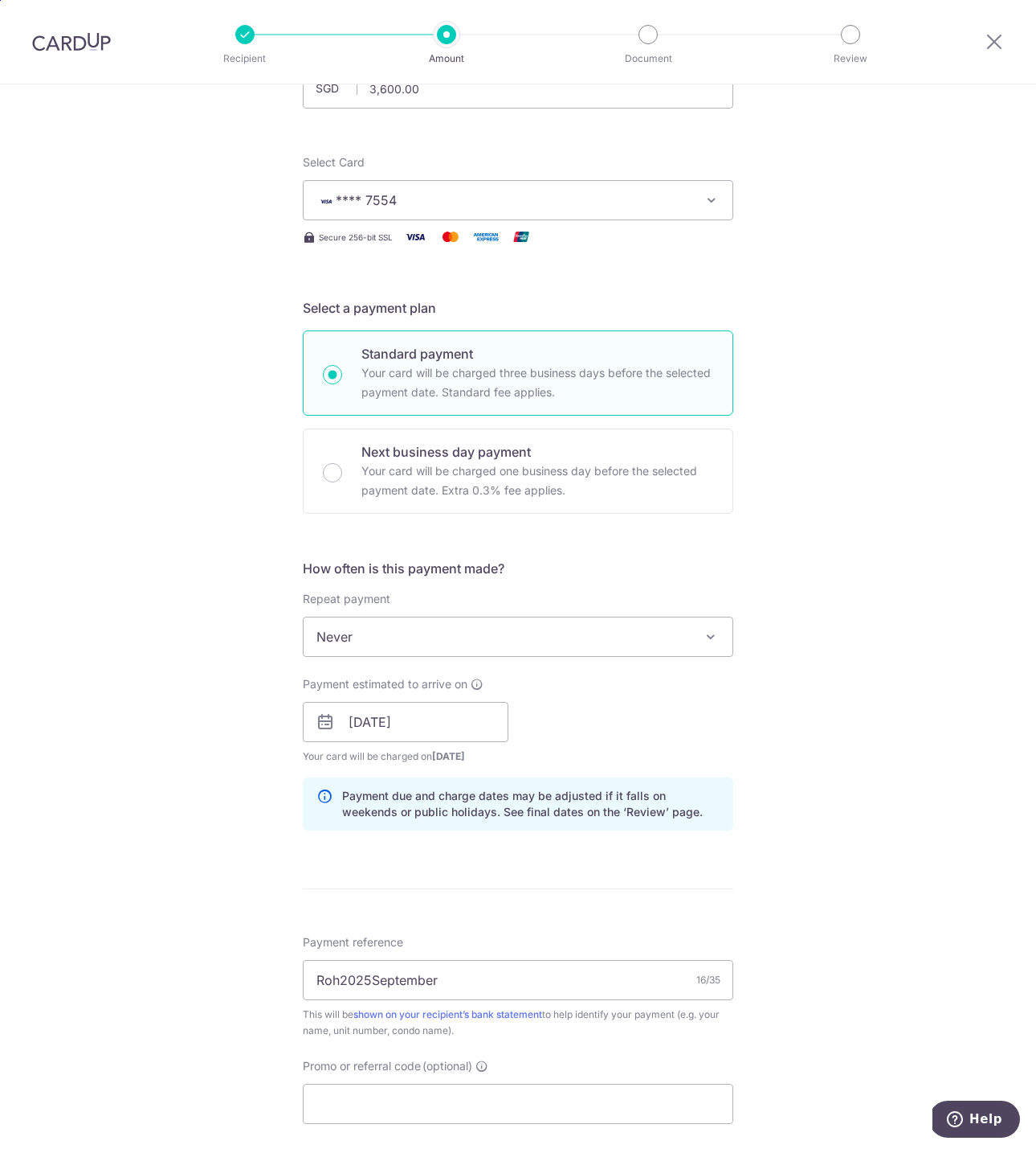
click at [865, 1046] on div "Tell us more about your payment Enter payment amount SGD 3,600.00 3600.00 Selec…" at bounding box center [518, 696] width 1036 height 1520
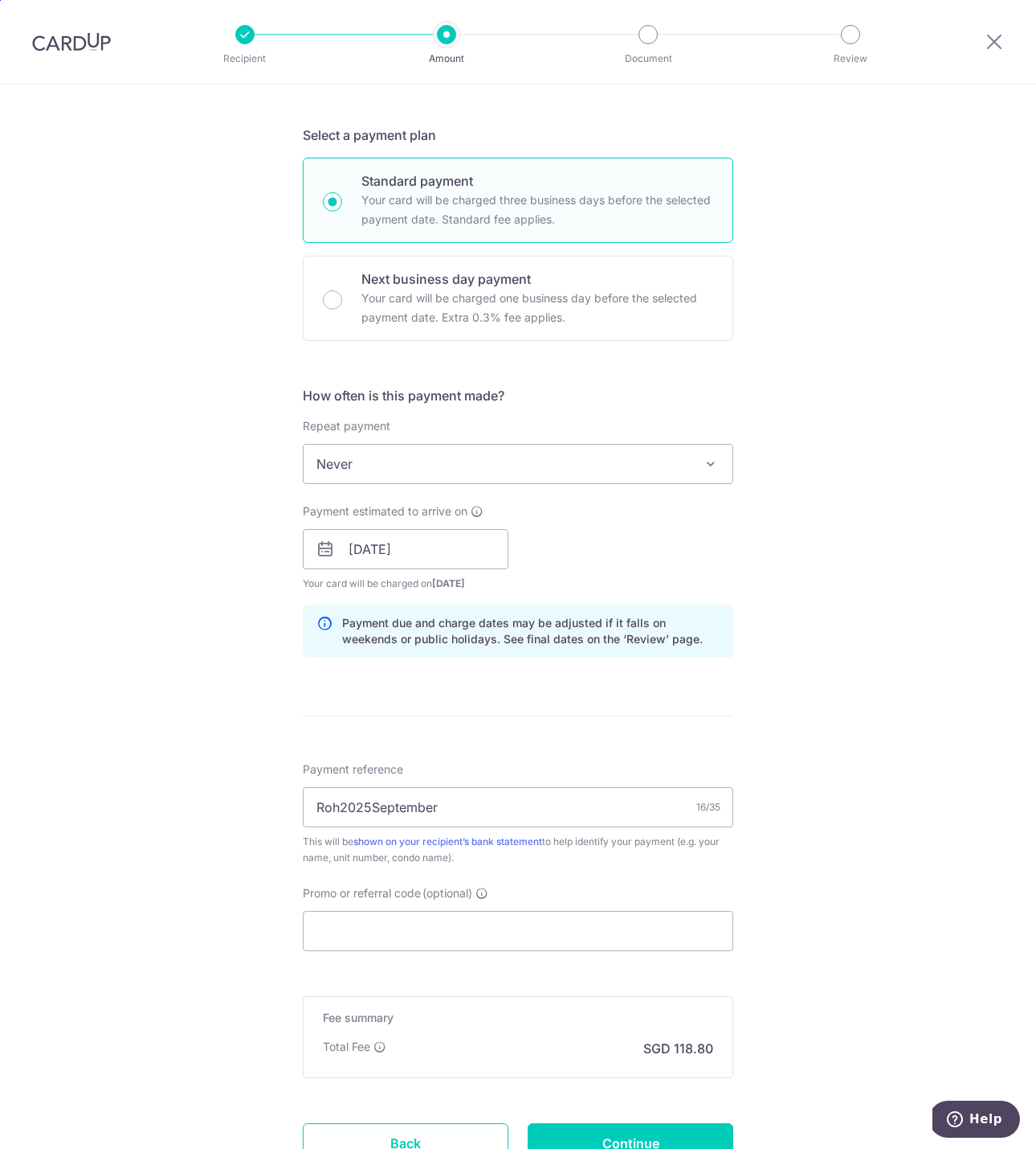
scroll to position [456, 0]
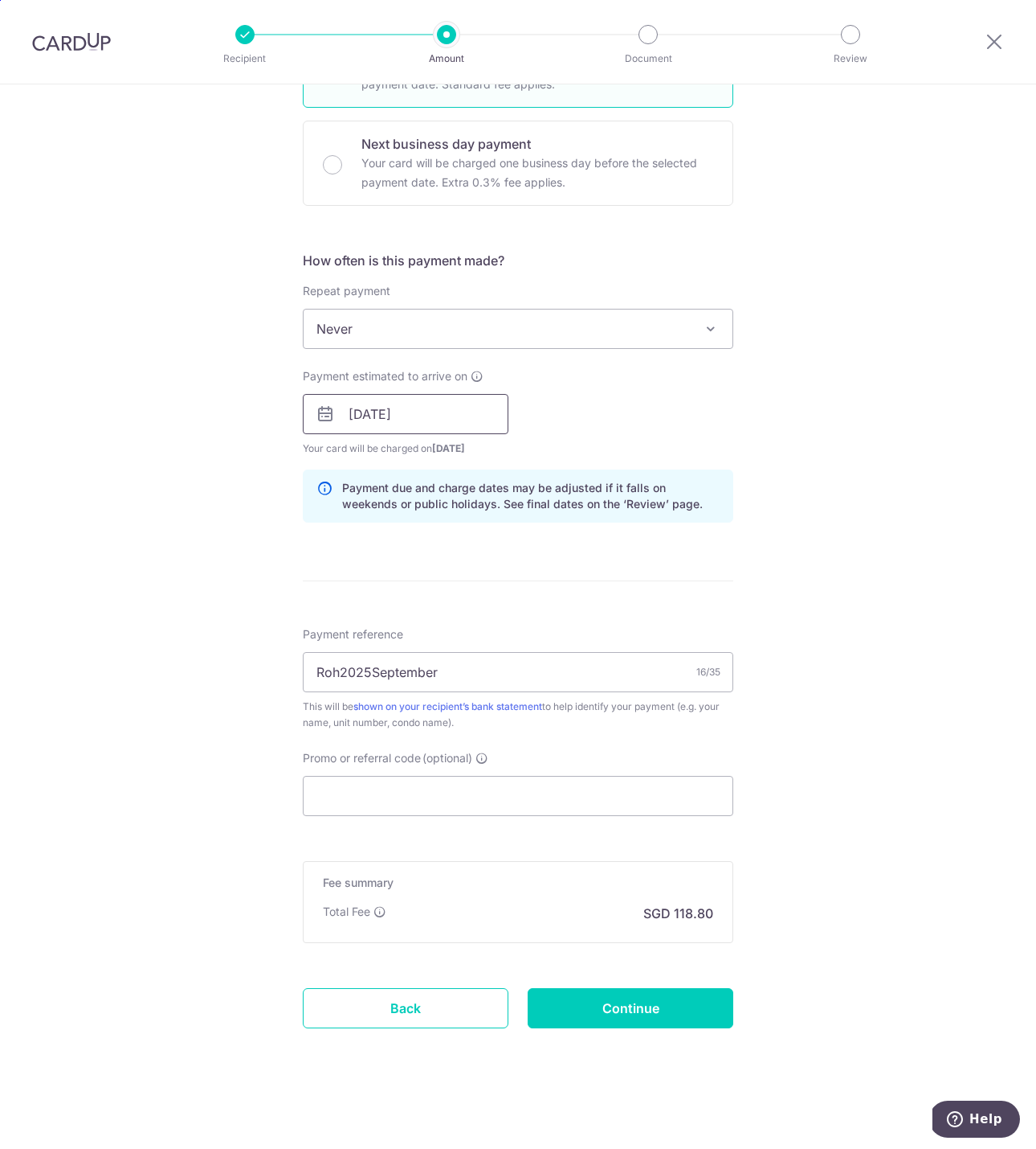
click at [485, 412] on input "04/09/2025" at bounding box center [406, 413] width 206 height 40
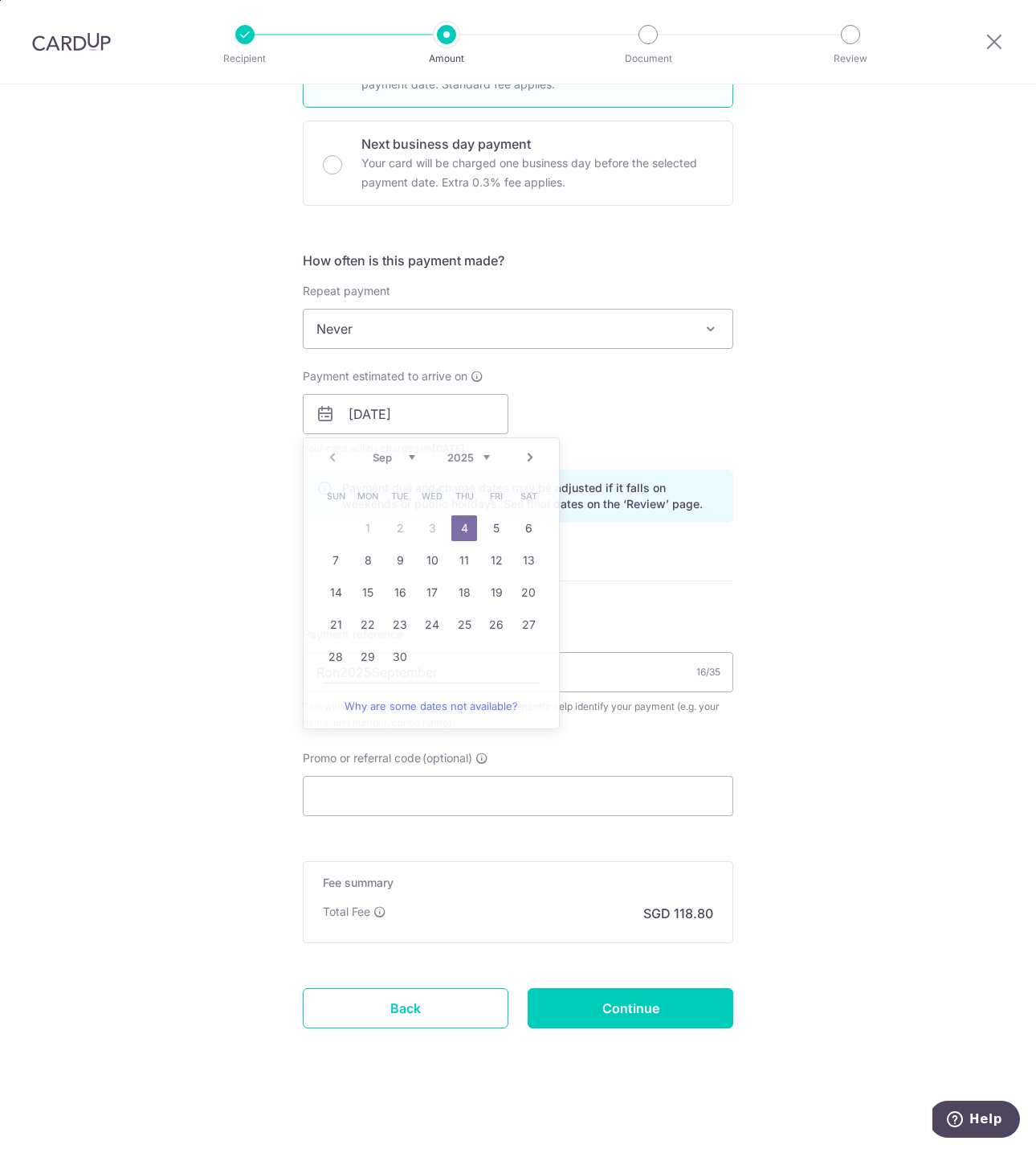
click at [621, 419] on div "Payment estimated to arrive on 04/09/2025 Prev Next Sep Oct Nov Dec 2025 2026 2…" at bounding box center [518, 411] width 450 height 88
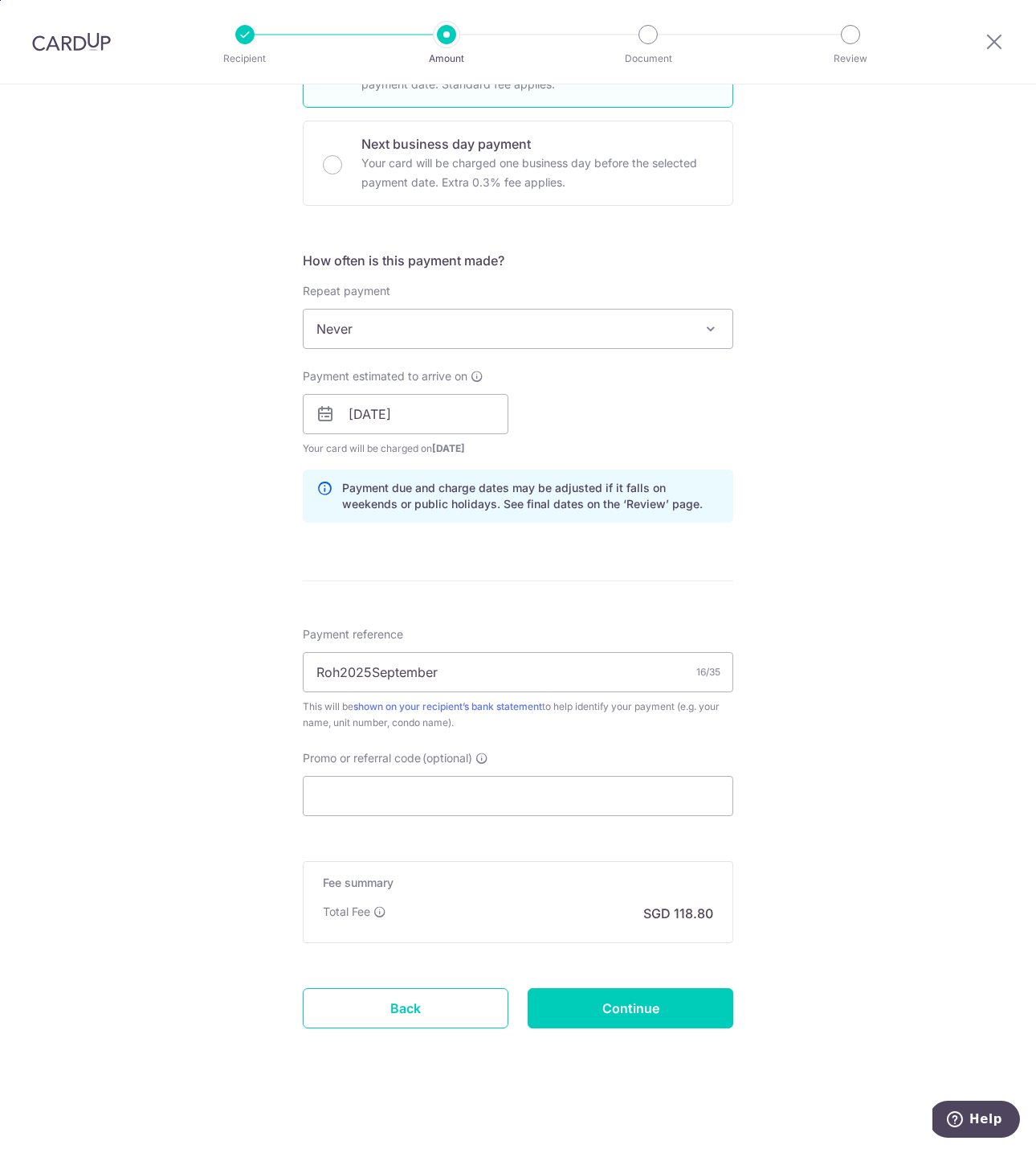
click at [897, 924] on div "Tell us more about your payment Enter payment amount SGD 3,600.00 3600.00 Selec…" at bounding box center [518, 388] width 1036 height 1520
click at [624, 1005] on input "Continue" at bounding box center [630, 1008] width 206 height 40
type input "Create Schedule"
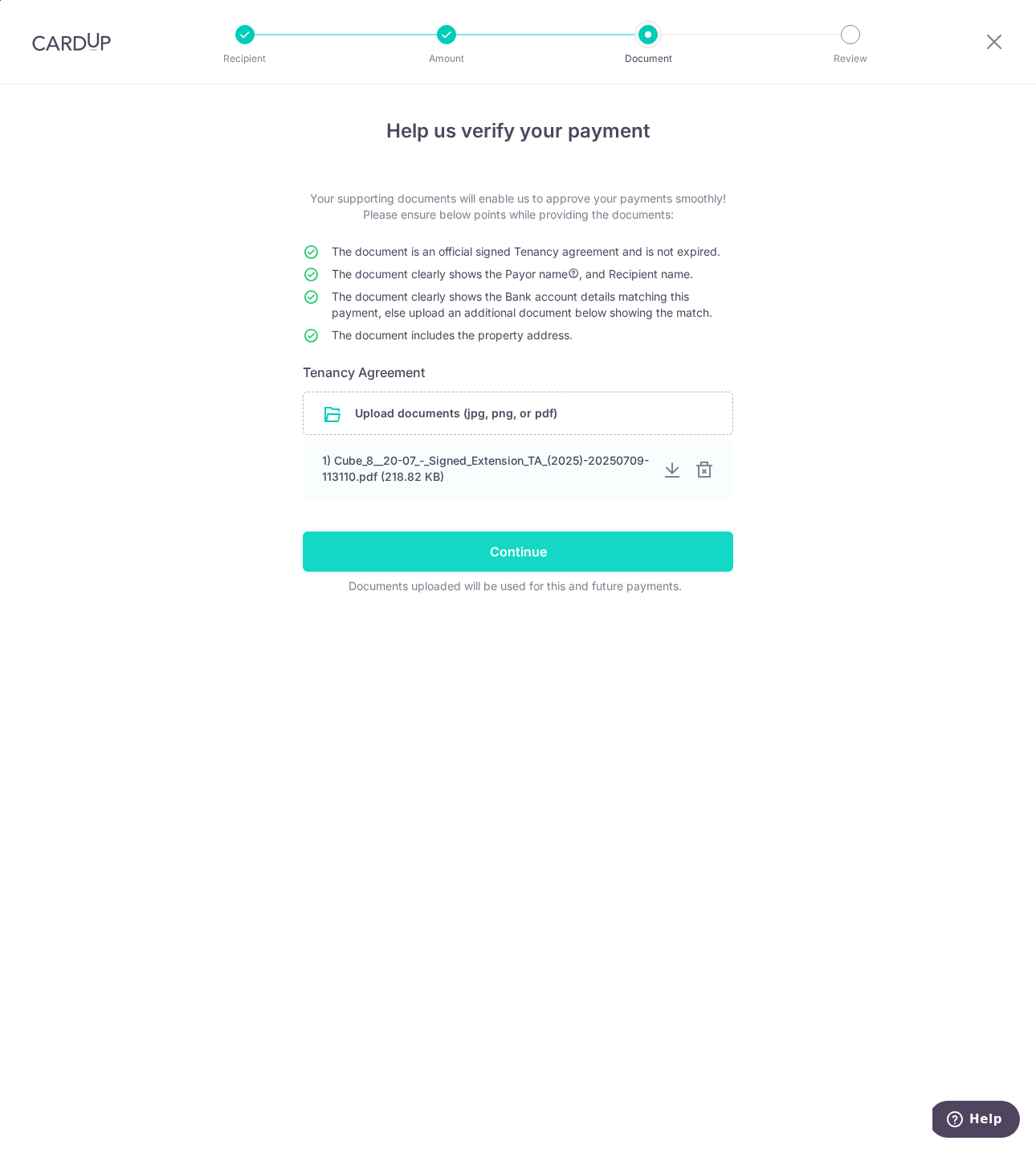
click at [511, 566] on input "Continue" at bounding box center [518, 551] width 431 height 40
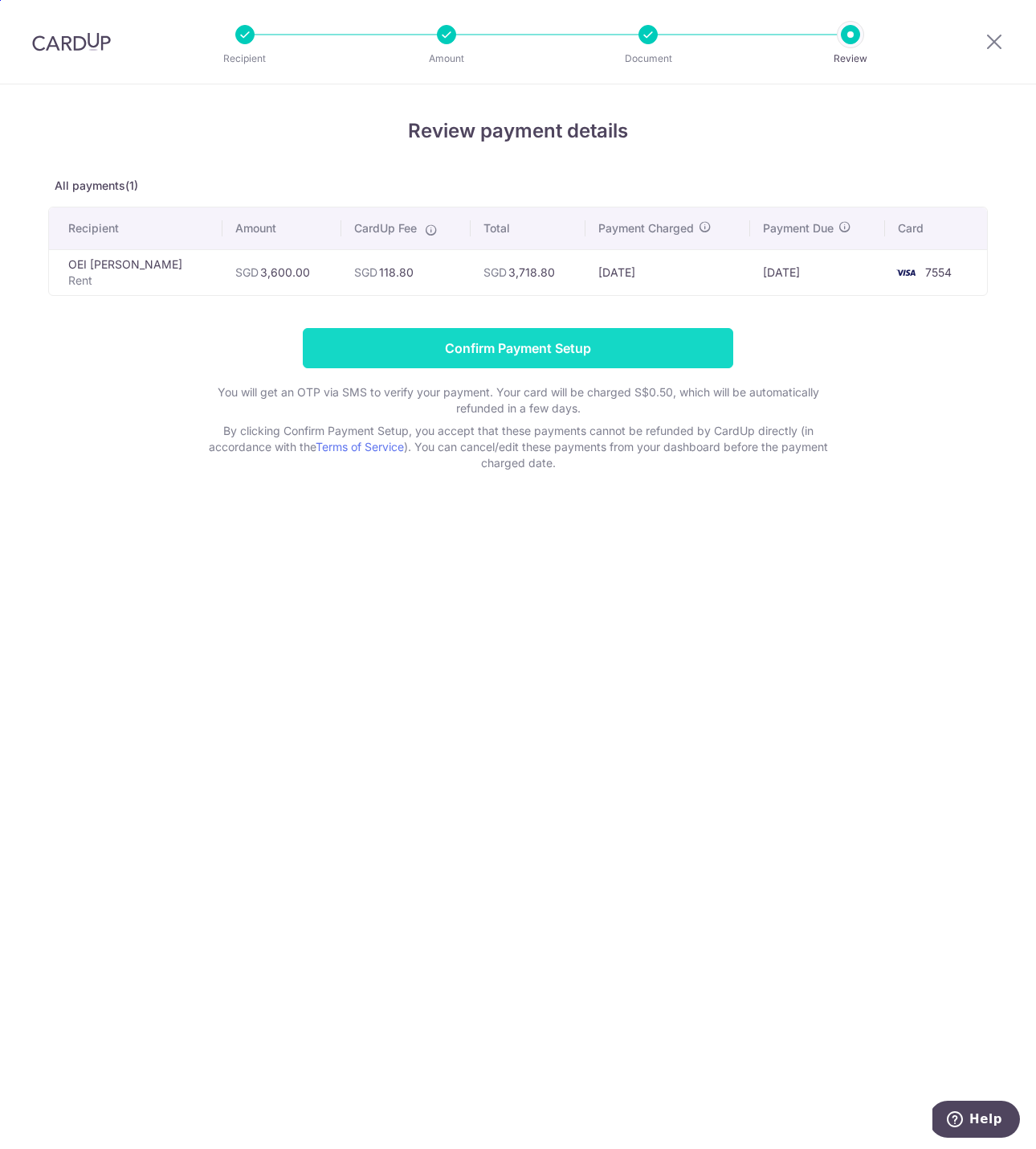
click at [512, 346] on input "Confirm Payment Setup" at bounding box center [518, 348] width 431 height 40
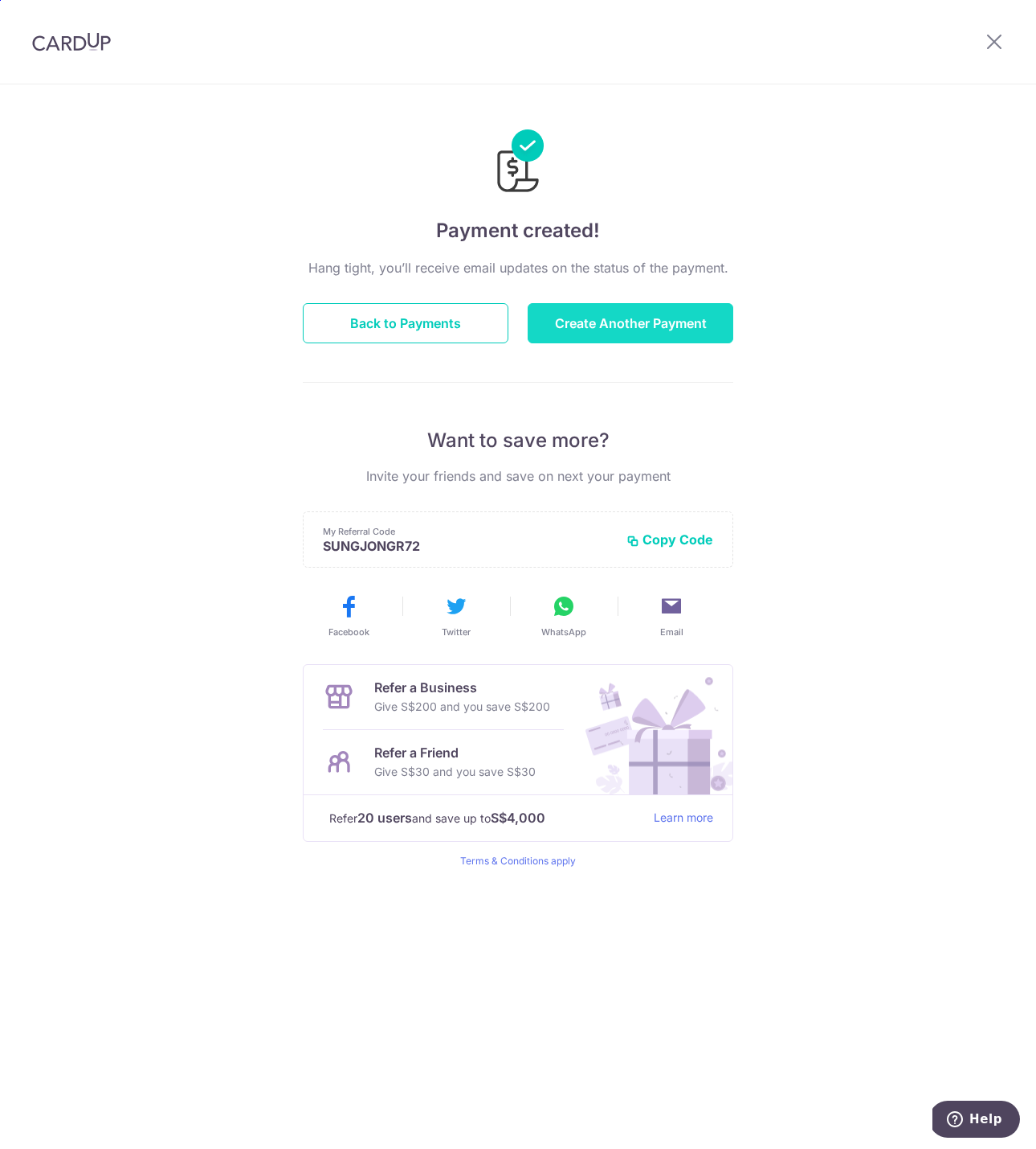
click at [605, 318] on button "Create Another Payment" at bounding box center [630, 322] width 206 height 40
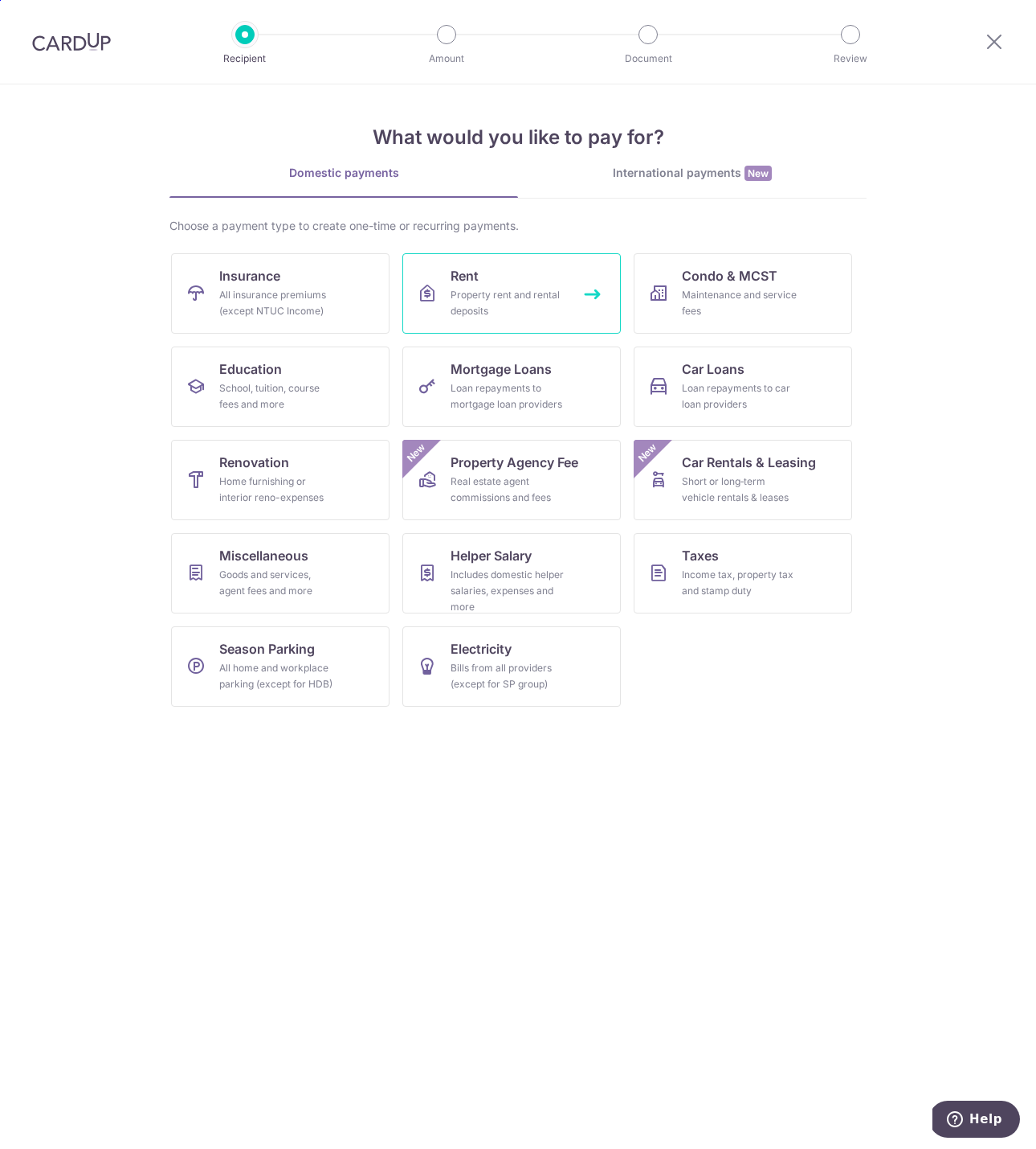
click at [455, 272] on span "Rent" at bounding box center [465, 275] width 28 height 19
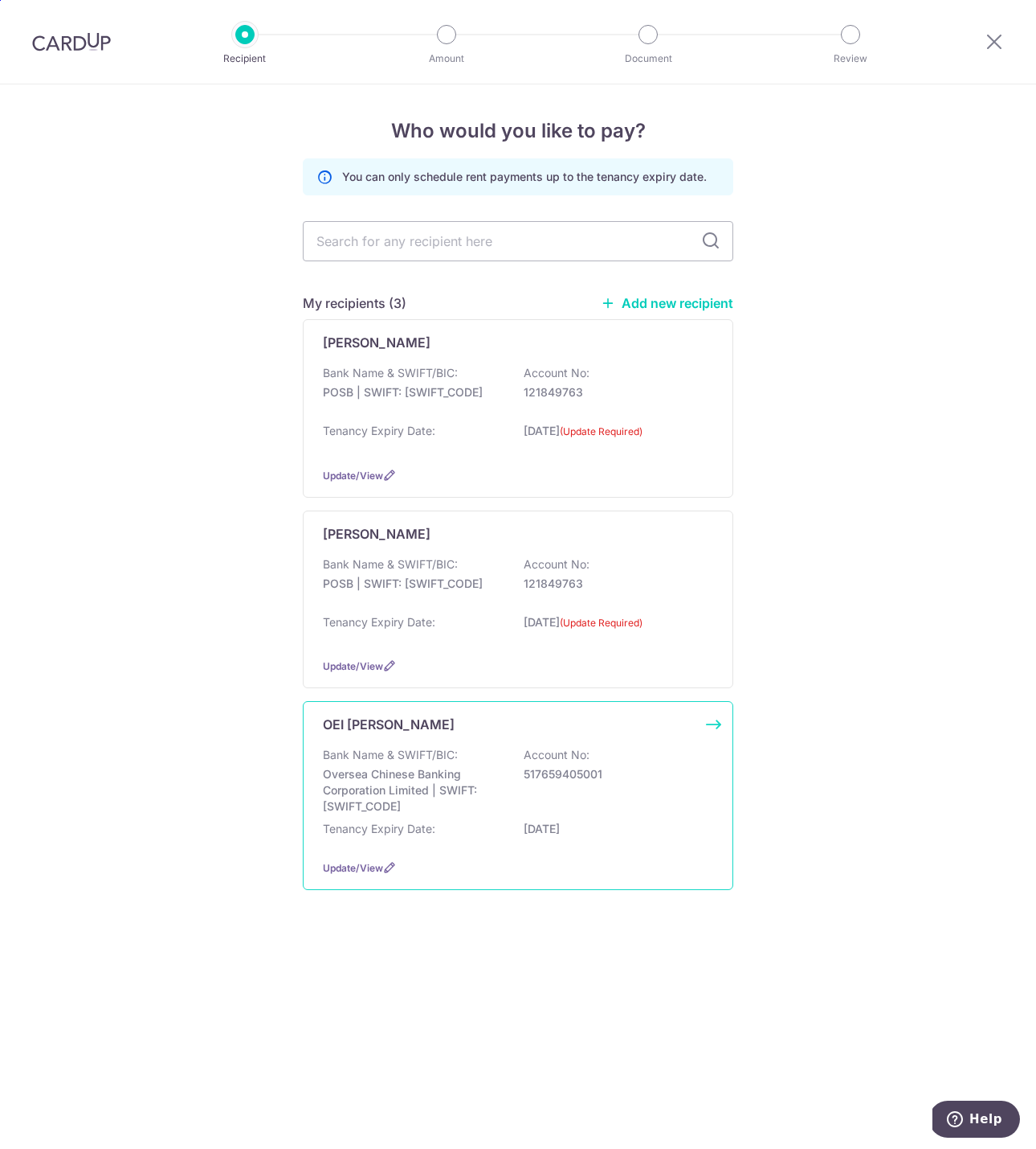
click at [718, 720] on div "OEI [PERSON_NAME] Bank Name & SWIFT/BIC: Oversea Chinese Banking Corporation Li…" at bounding box center [518, 795] width 431 height 189
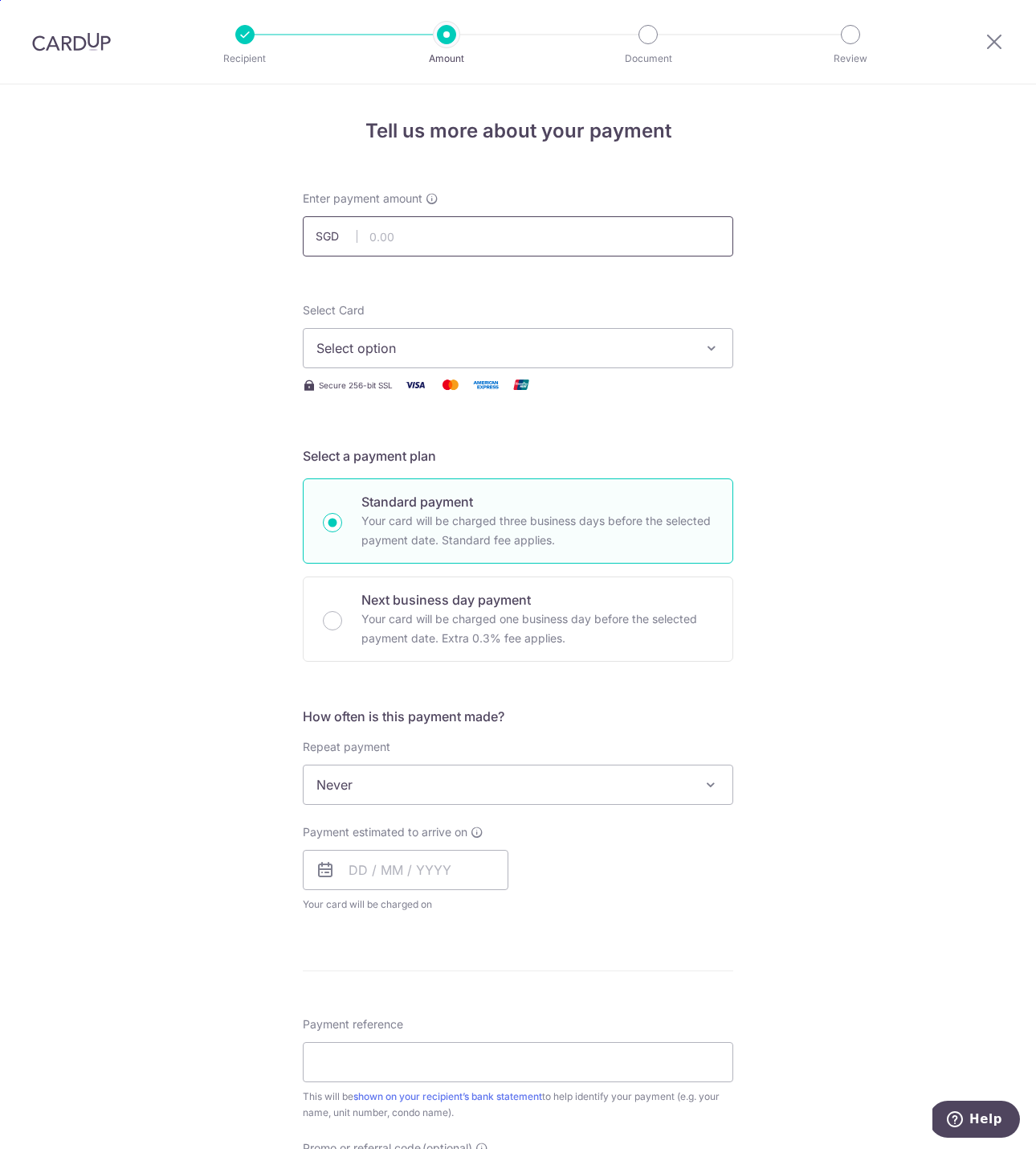
click at [576, 227] on input "text" at bounding box center [518, 236] width 431 height 40
type input "700.00"
click at [709, 345] on icon "button" at bounding box center [712, 348] width 16 height 16
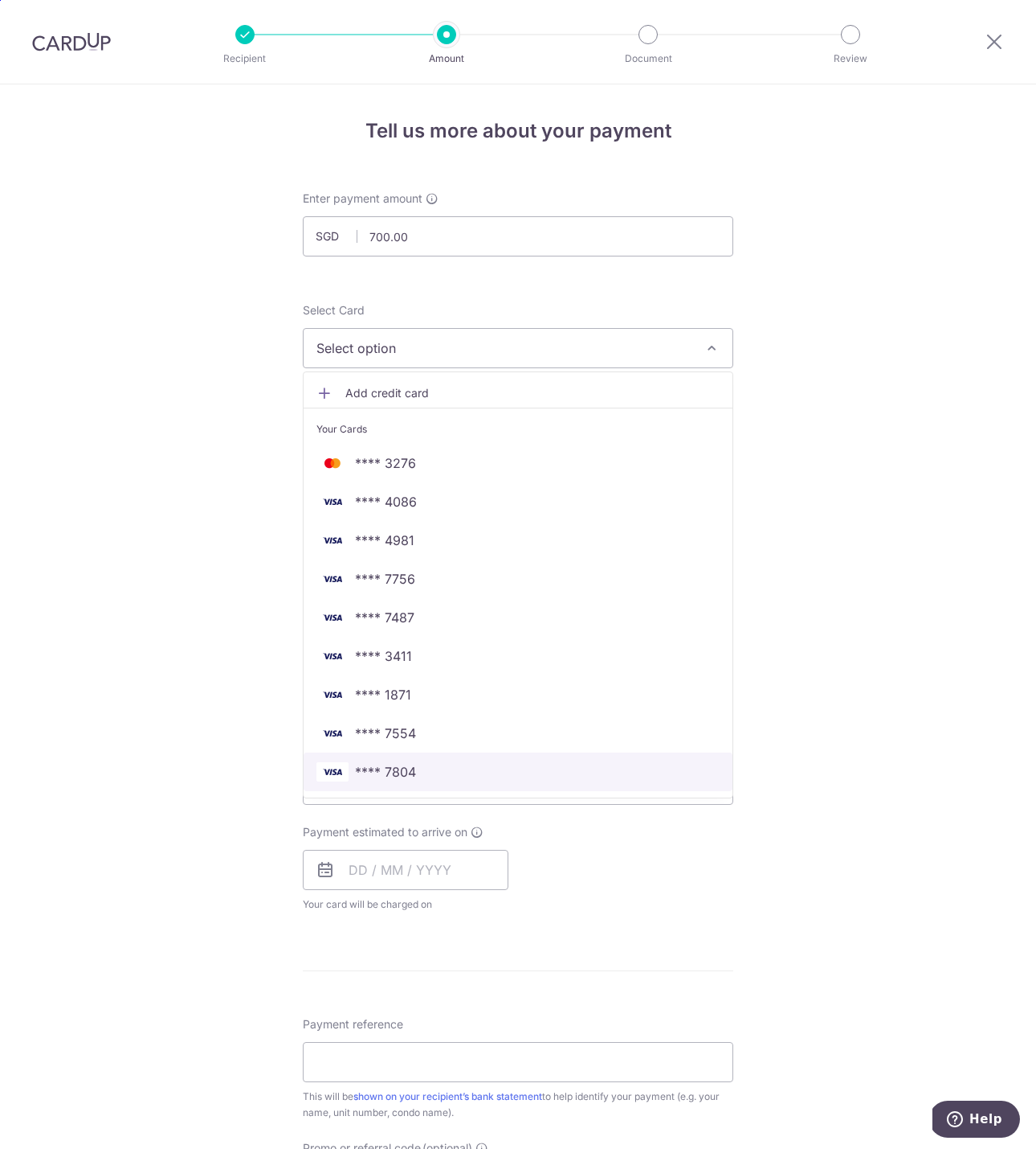
click at [479, 779] on span "**** 7804" at bounding box center [518, 772] width 404 height 19
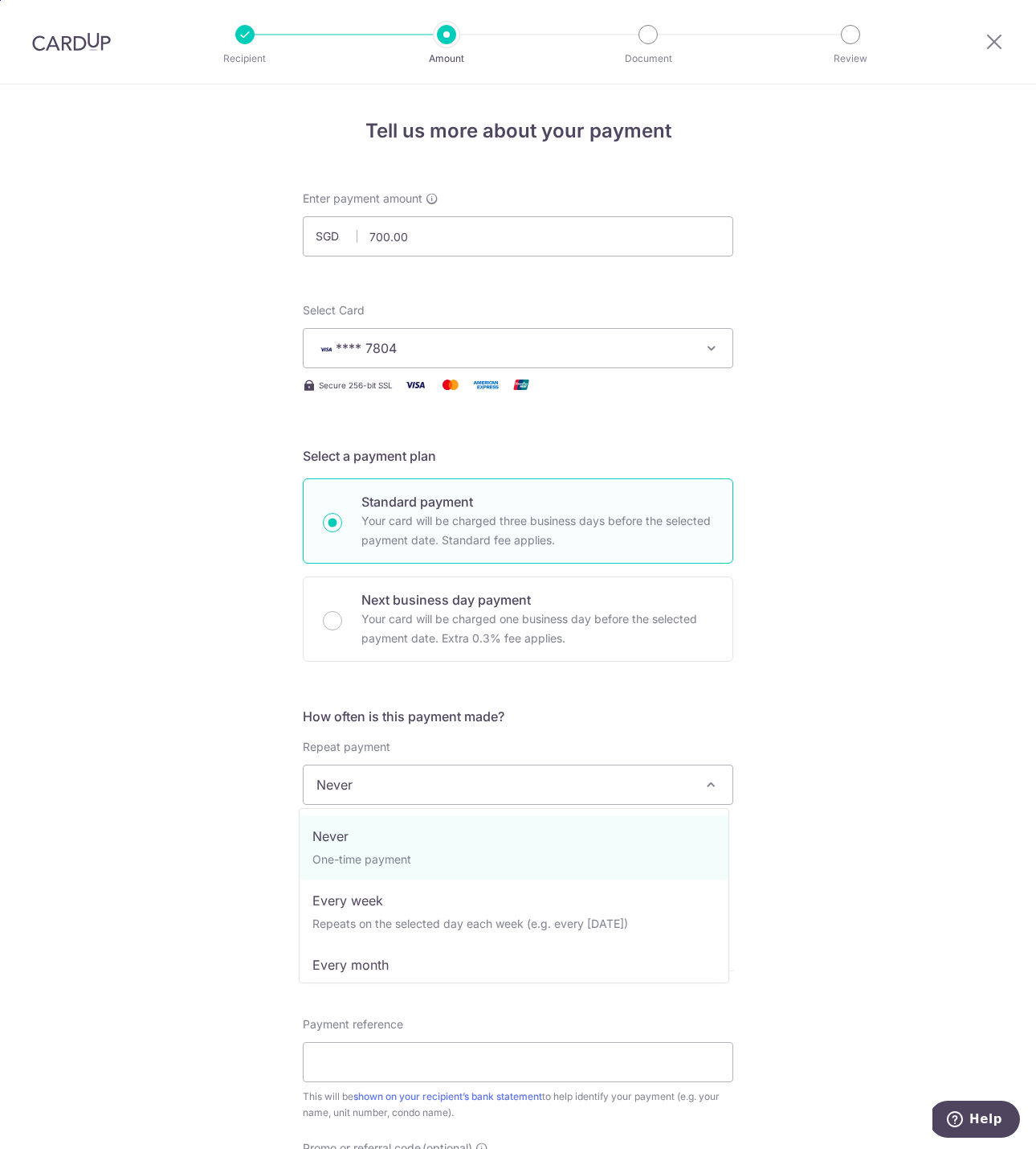
click at [481, 802] on span "Never" at bounding box center [518, 784] width 429 height 39
click at [498, 755] on div "Repeat payment Never Every week Every month Every quarter Every half a year Nev…" at bounding box center [518, 772] width 431 height 66
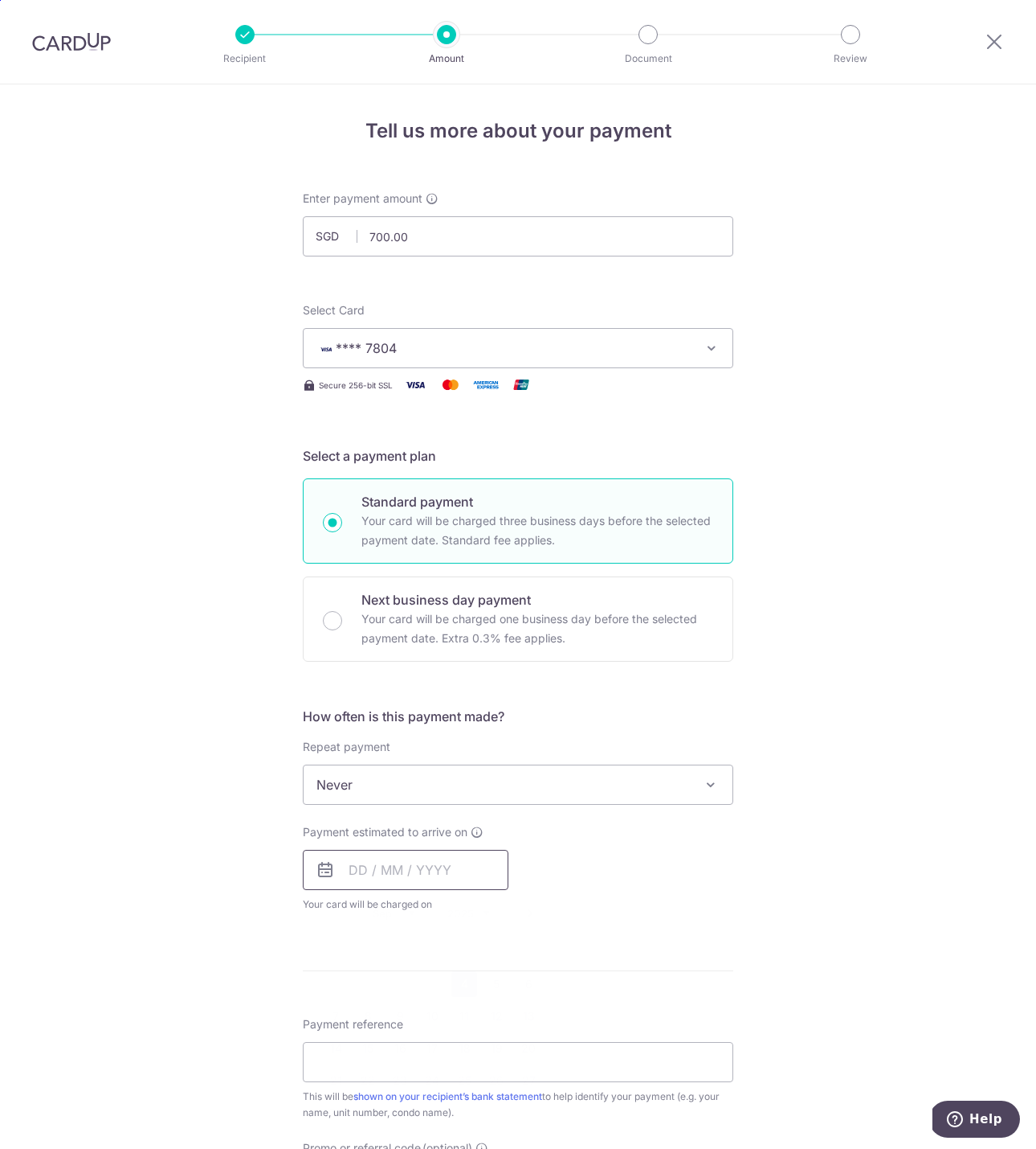
click at [459, 865] on input "text" at bounding box center [406, 869] width 206 height 40
click at [457, 983] on link "4" at bounding box center [464, 984] width 26 height 26
type input "[DATE]"
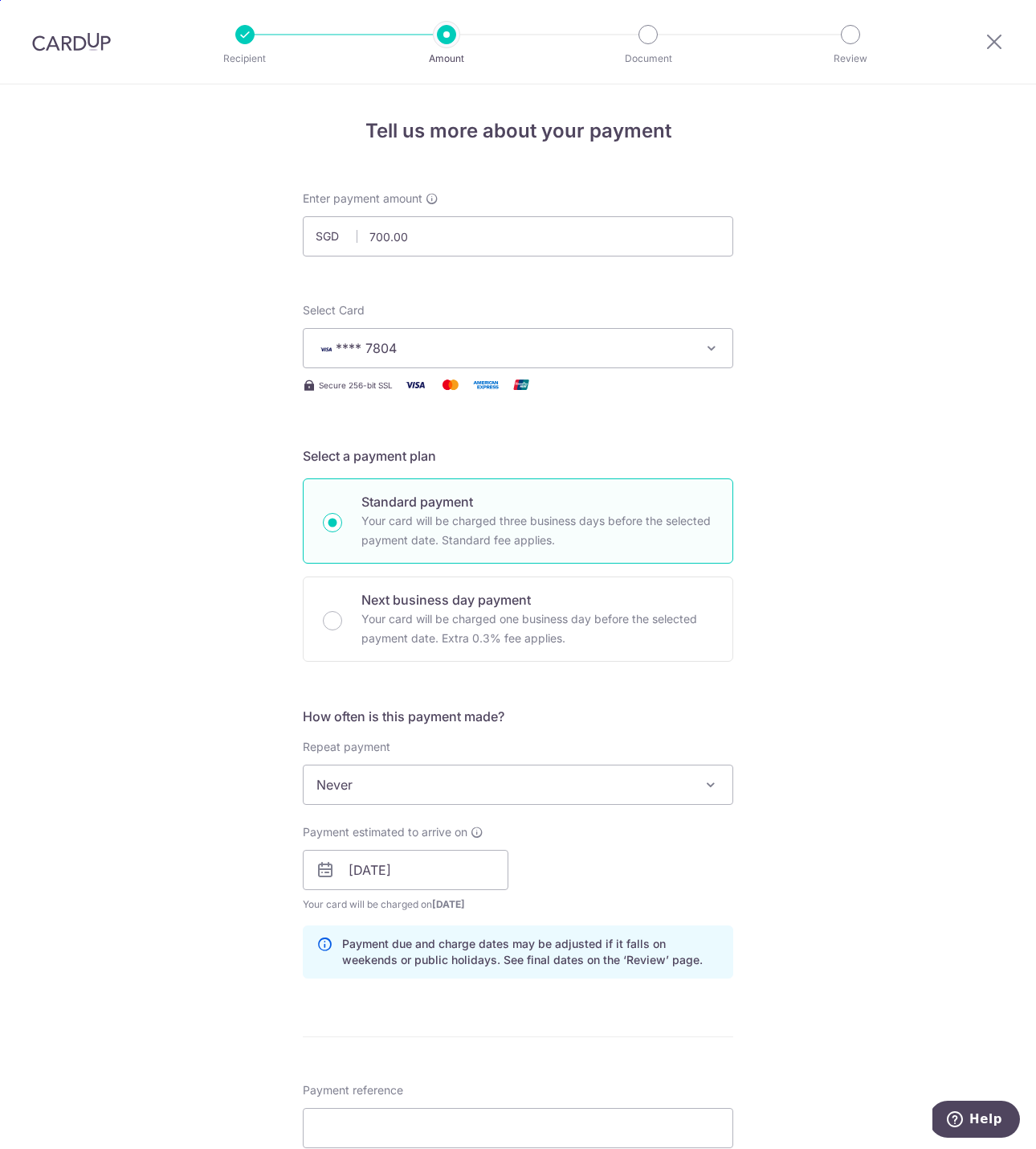
click at [640, 948] on p "Payment due and charge dates may be adjusted if it falls on weekends or public …" at bounding box center [530, 951] width 377 height 32
click at [465, 867] on input "[DATE]" at bounding box center [406, 869] width 206 height 40
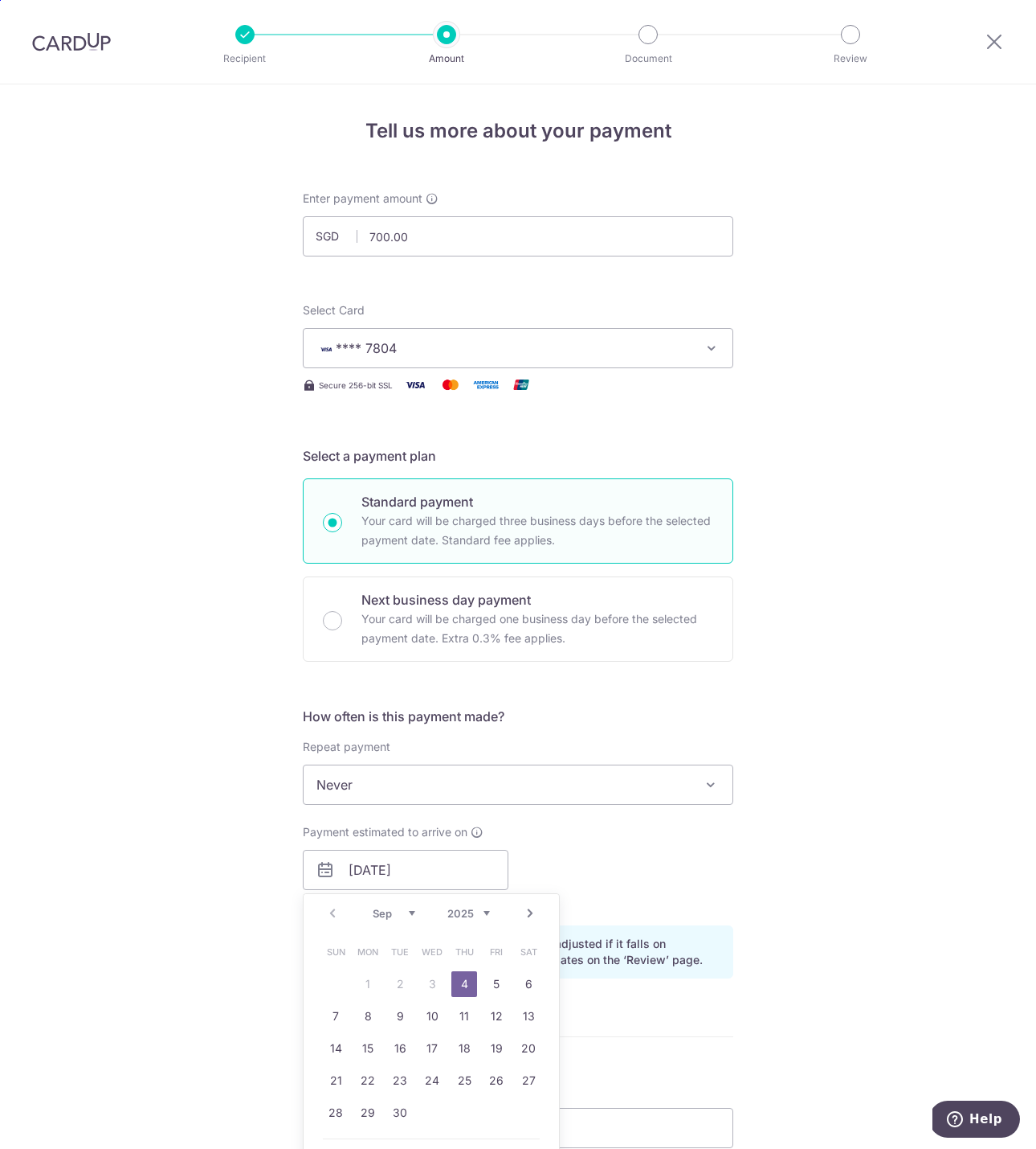
click at [460, 978] on link "4" at bounding box center [464, 984] width 26 height 26
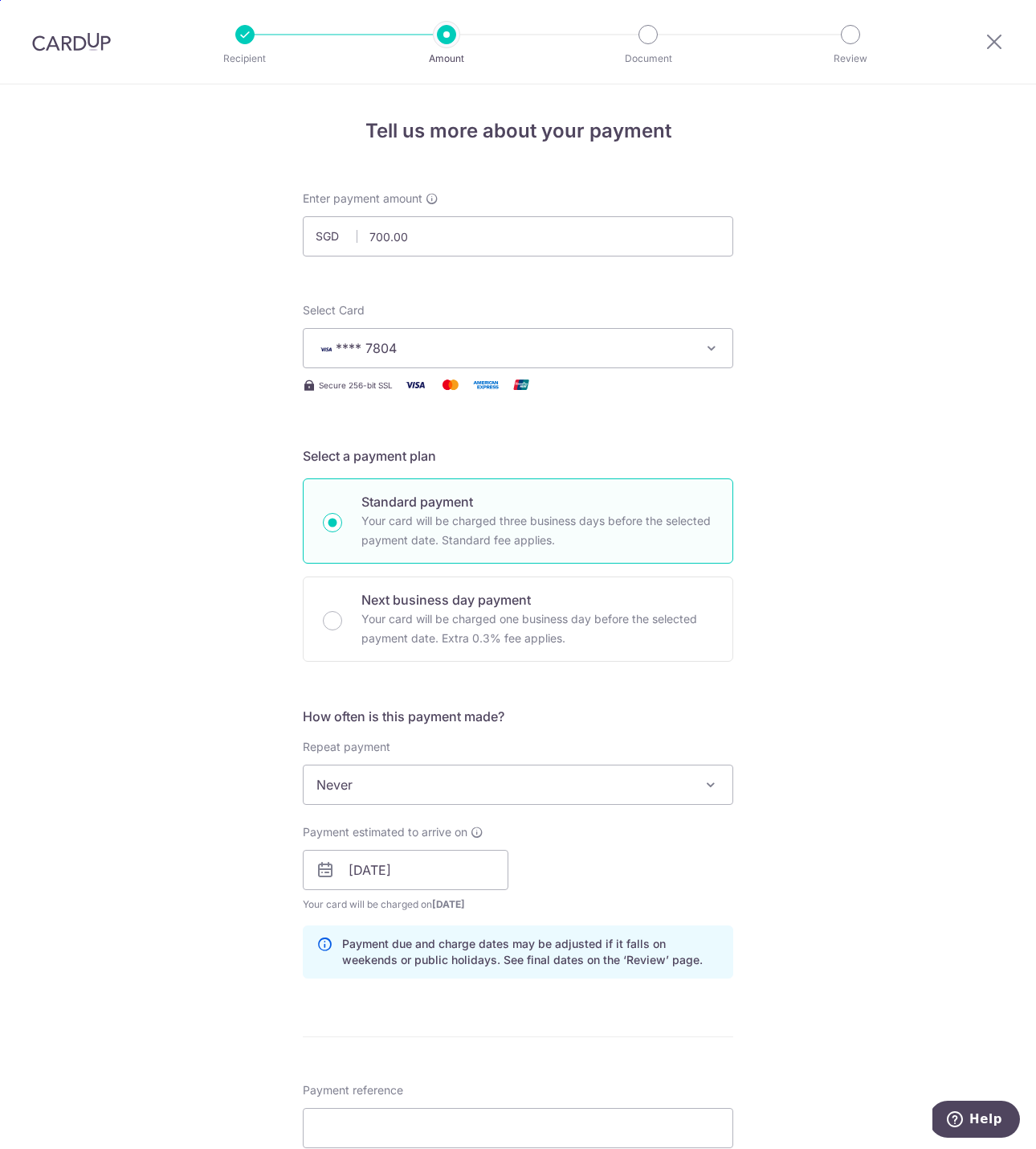
click at [581, 888] on div "Payment estimated to arrive on 04/09/2025 Prev Next Jan Feb Mar Apr May Jun Jul…" at bounding box center [518, 867] width 450 height 88
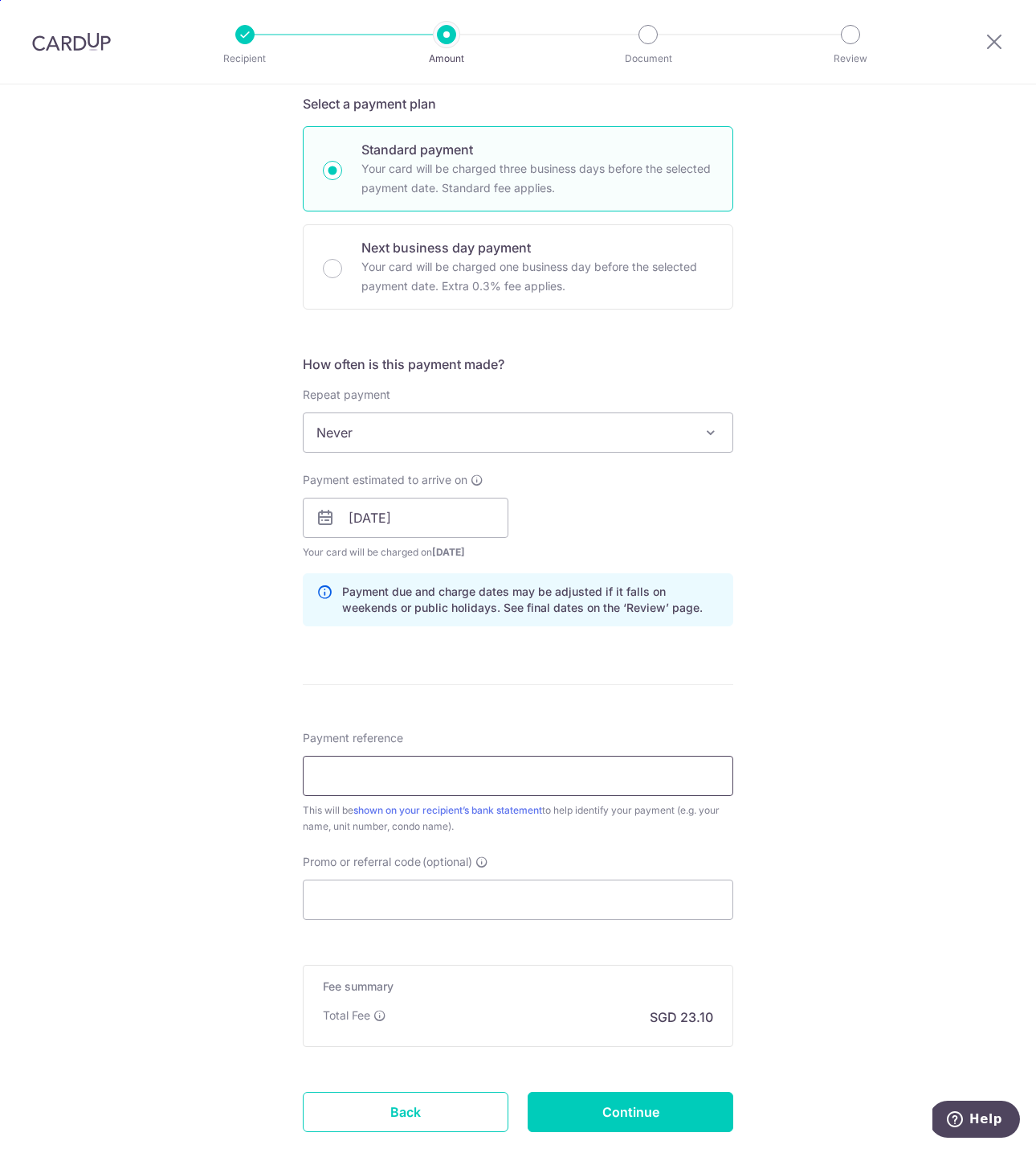
click at [488, 780] on input "Payment reference" at bounding box center [518, 775] width 431 height 40
type input "Roh2025September"
click at [634, 1118] on input "Continue" at bounding box center [630, 1111] width 206 height 40
type input "Create Schedule"
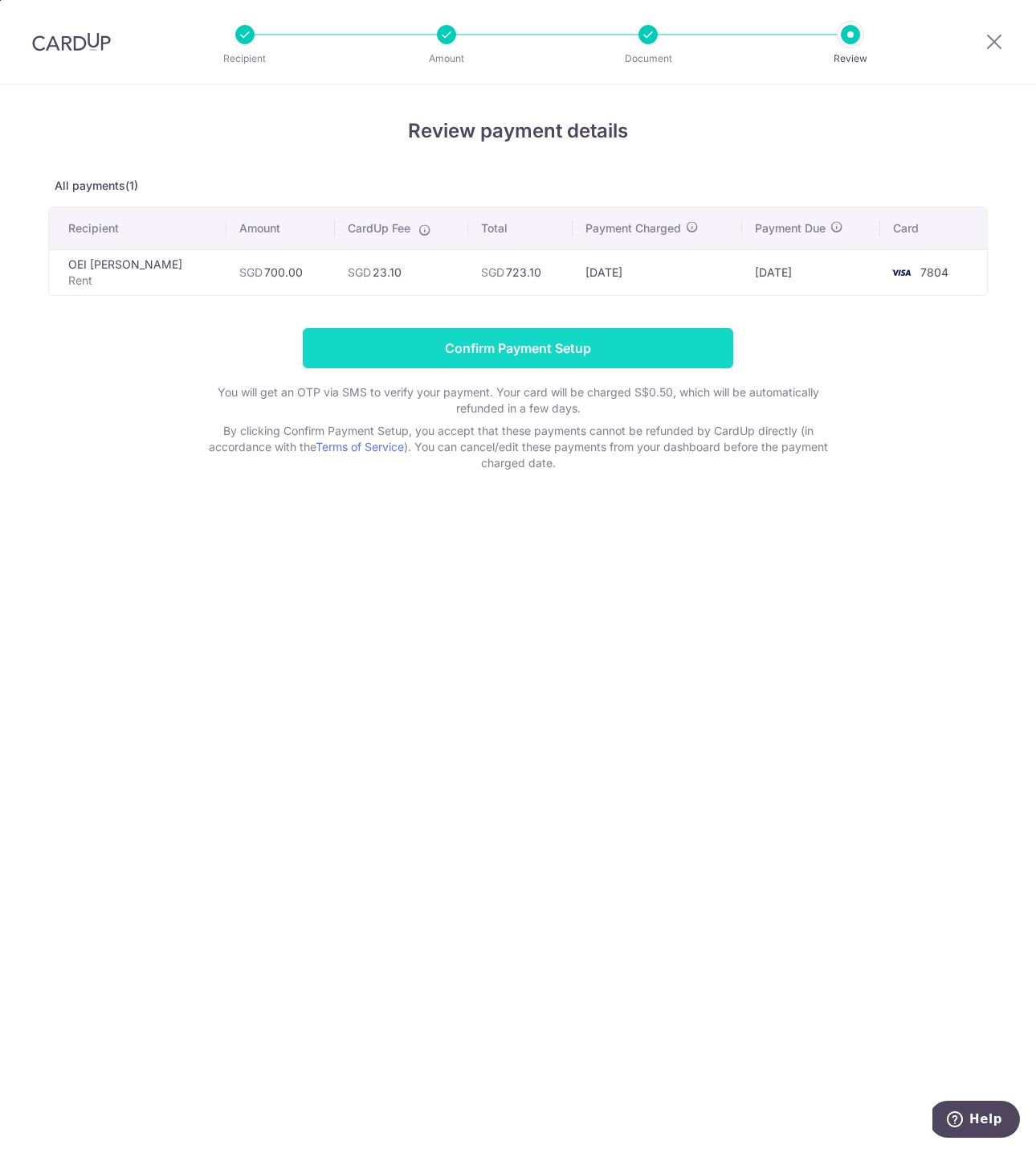
click at [515, 347] on input "Confirm Payment Setup" at bounding box center [518, 348] width 431 height 40
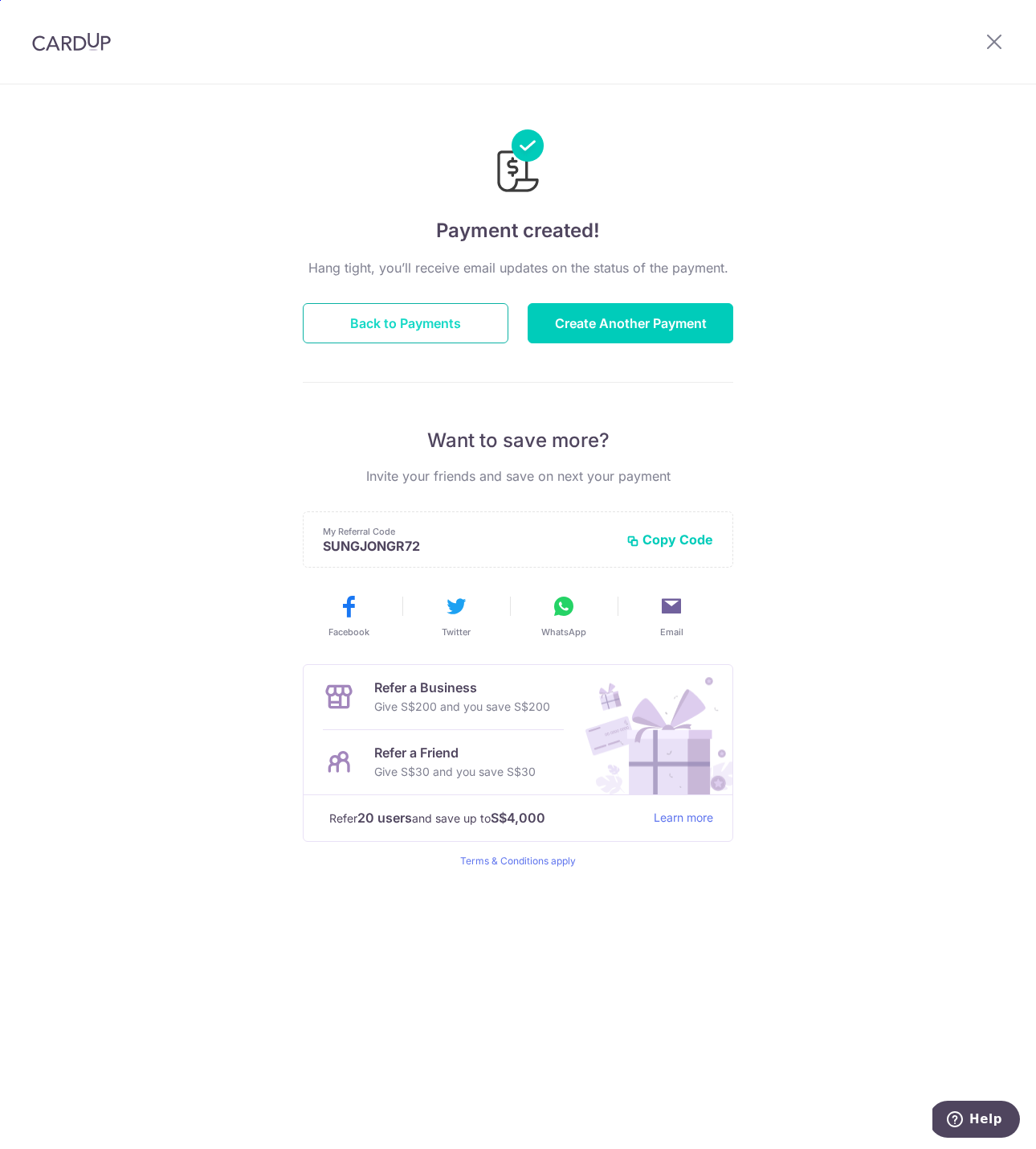
click at [419, 310] on button "Back to Payments" at bounding box center [406, 322] width 206 height 40
